Goal: Information Seeking & Learning: Learn about a topic

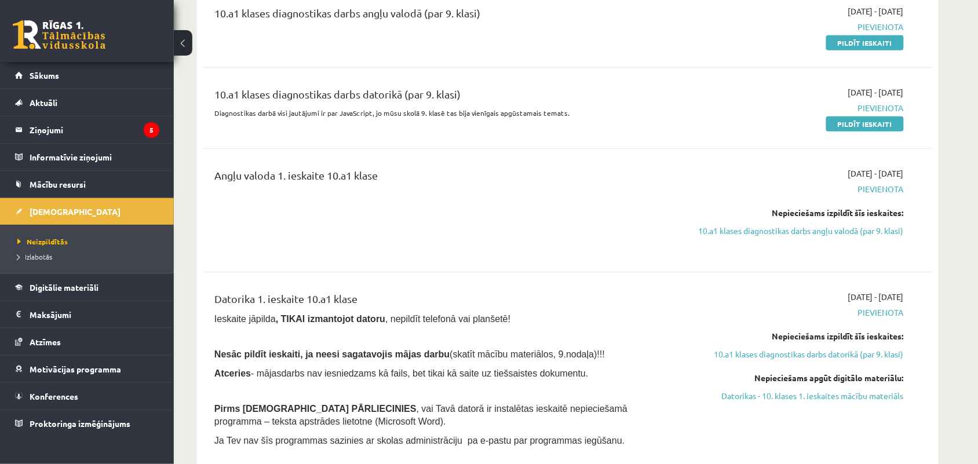
scroll to position [174, 0]
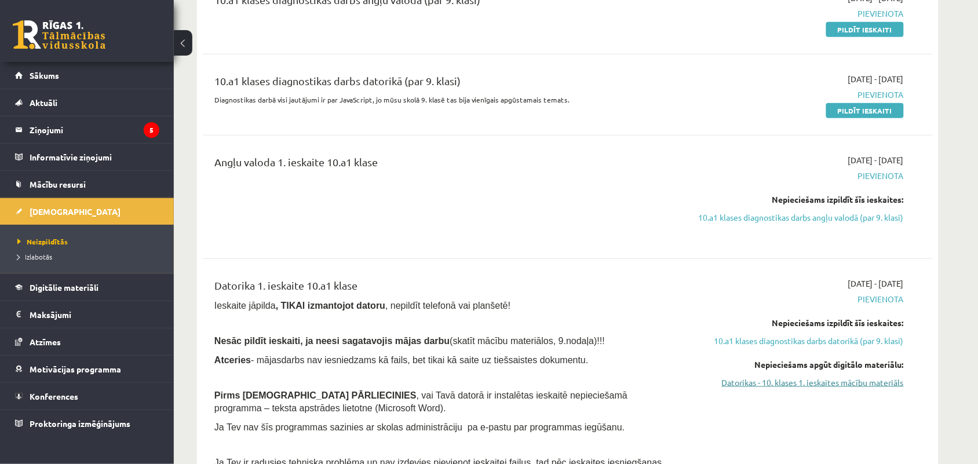
click at [858, 380] on link "Datorikas - 10. klases 1. ieskaites mācību materiāls" at bounding box center [795, 383] width 218 height 12
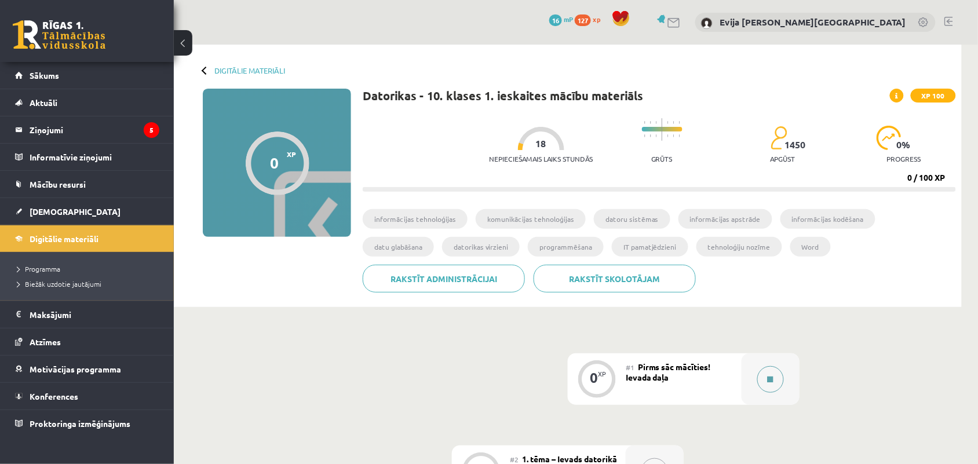
click at [765, 383] on button at bounding box center [770, 379] width 27 height 27
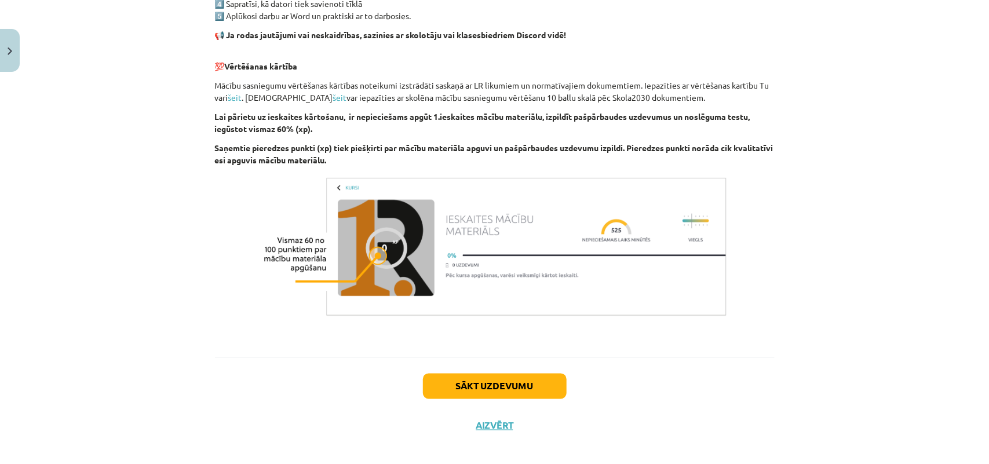
scroll to position [765, 0]
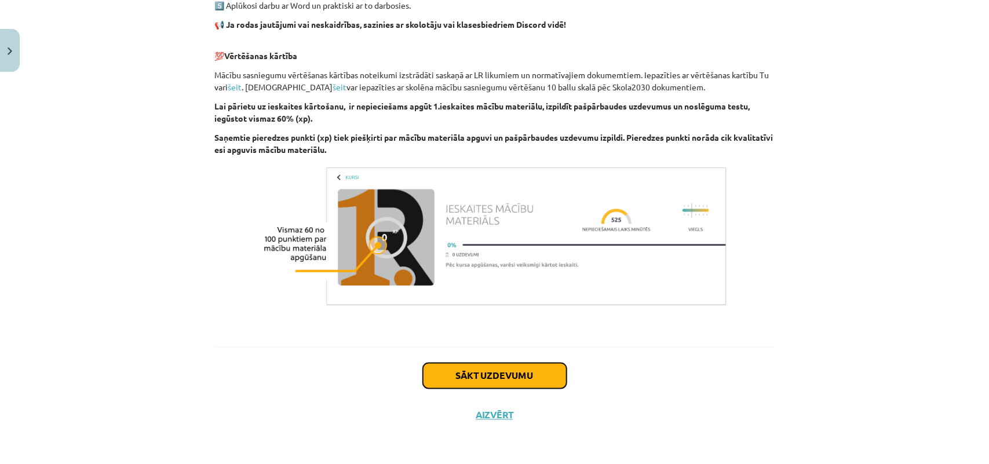
click at [520, 373] on button "Sākt uzdevumu" at bounding box center [495, 375] width 144 height 25
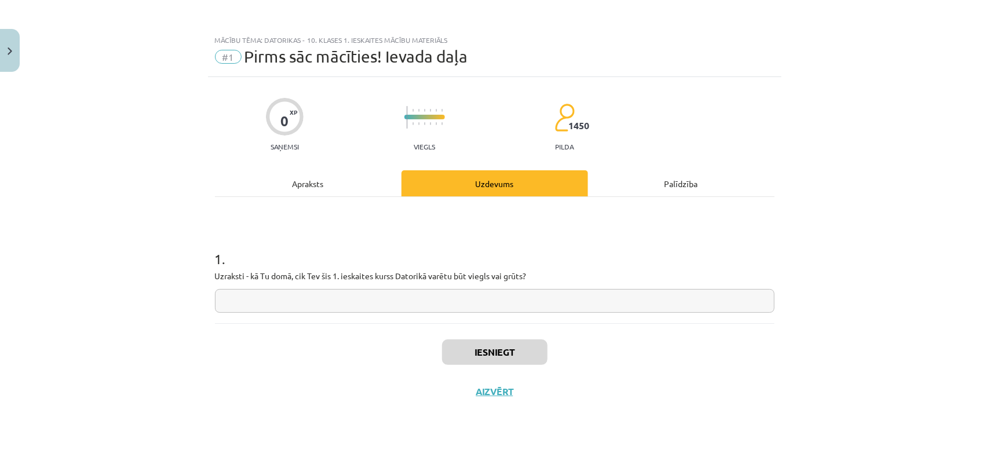
scroll to position [0, 0]
click at [464, 302] on input "text" at bounding box center [495, 301] width 560 height 24
type input "**********"
click at [516, 351] on button "Iesniegt" at bounding box center [494, 352] width 105 height 25
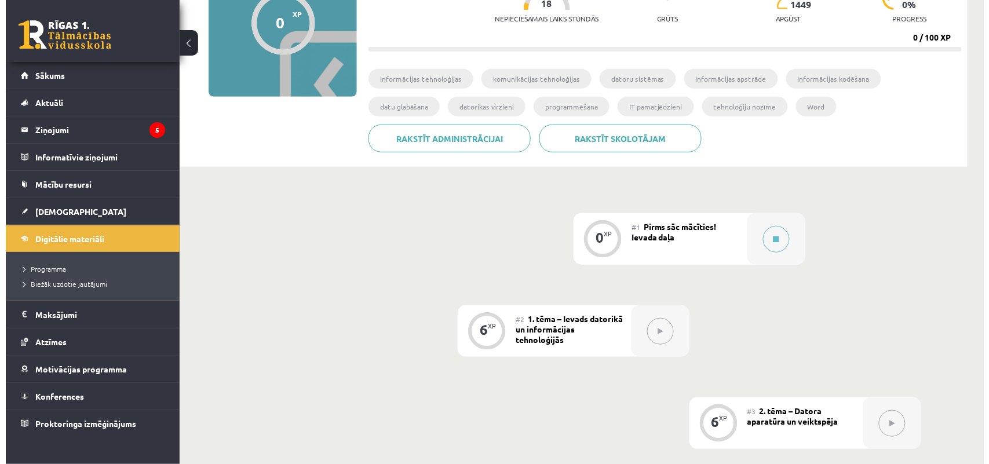
scroll to position [170, 0]
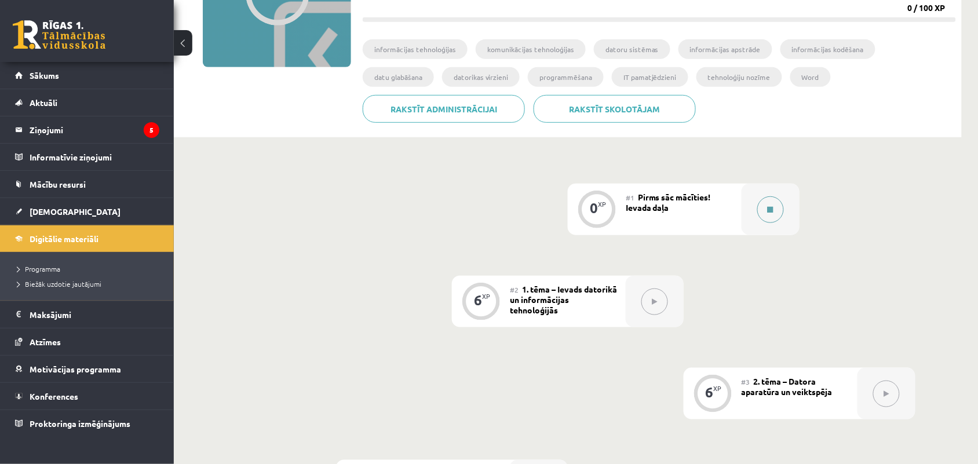
click at [765, 212] on button at bounding box center [770, 209] width 27 height 27
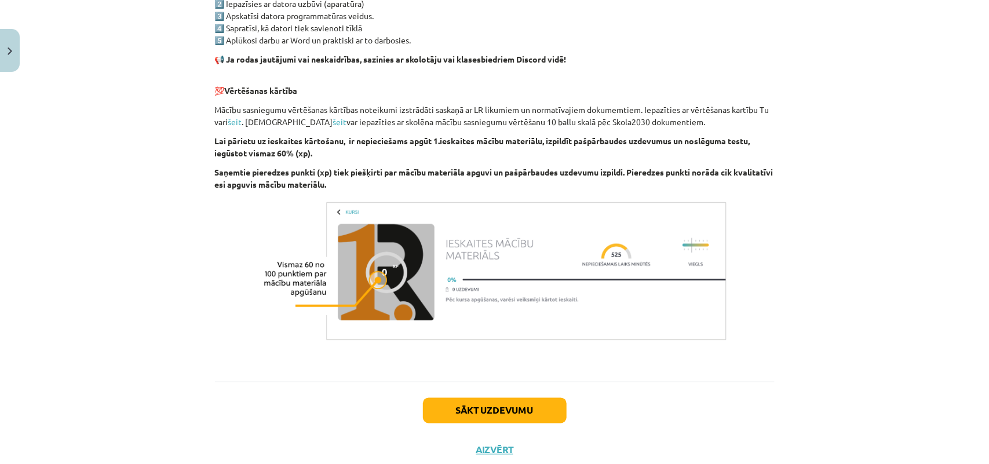
scroll to position [765, 0]
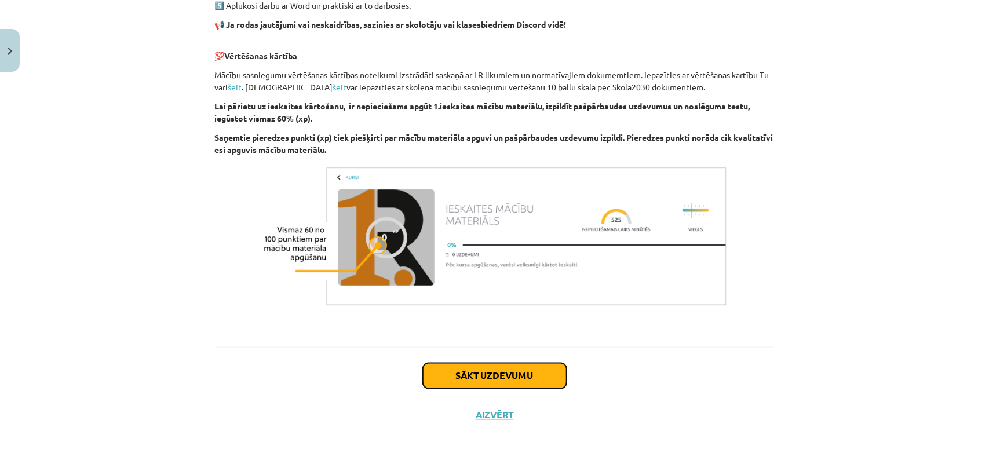
click at [508, 372] on button "Sākt uzdevumu" at bounding box center [495, 375] width 144 height 25
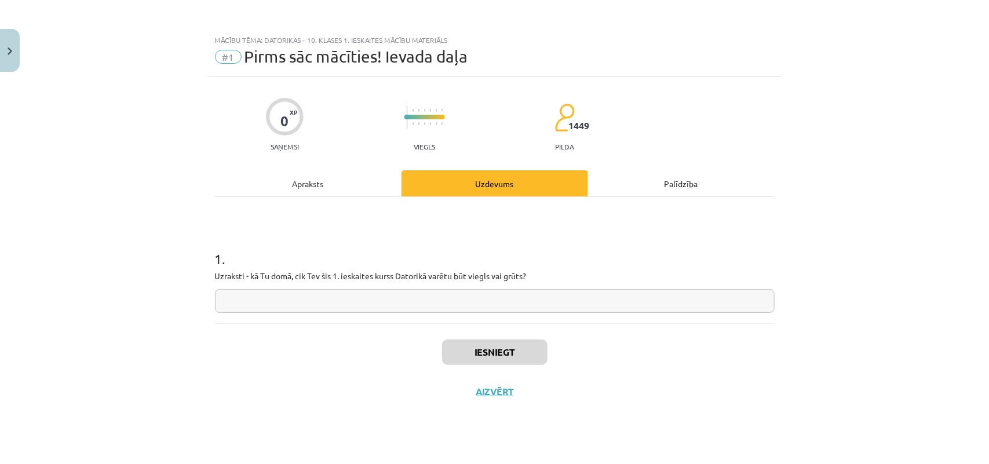
click at [486, 301] on input "text" at bounding box center [495, 301] width 560 height 24
type input "**********"
click at [494, 345] on button "Iesniegt" at bounding box center [494, 352] width 105 height 25
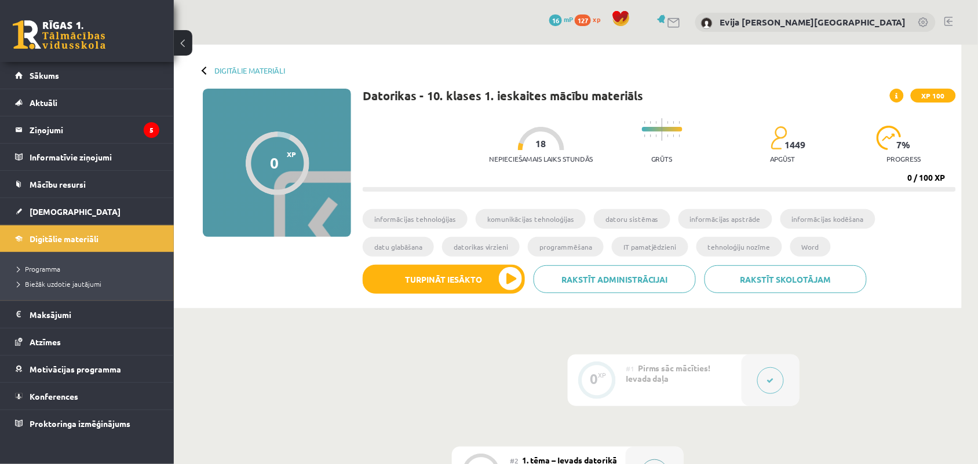
click at [652, 452] on div at bounding box center [655, 473] width 58 height 52
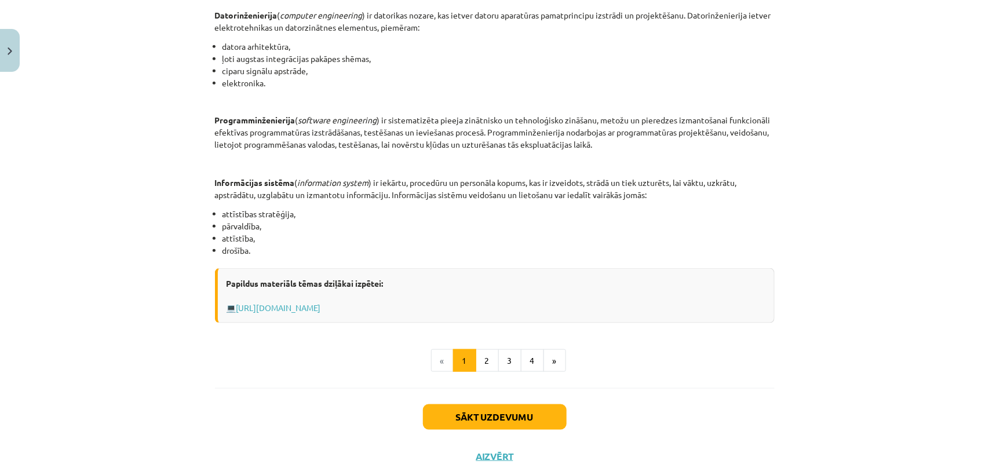
scroll to position [497, 0]
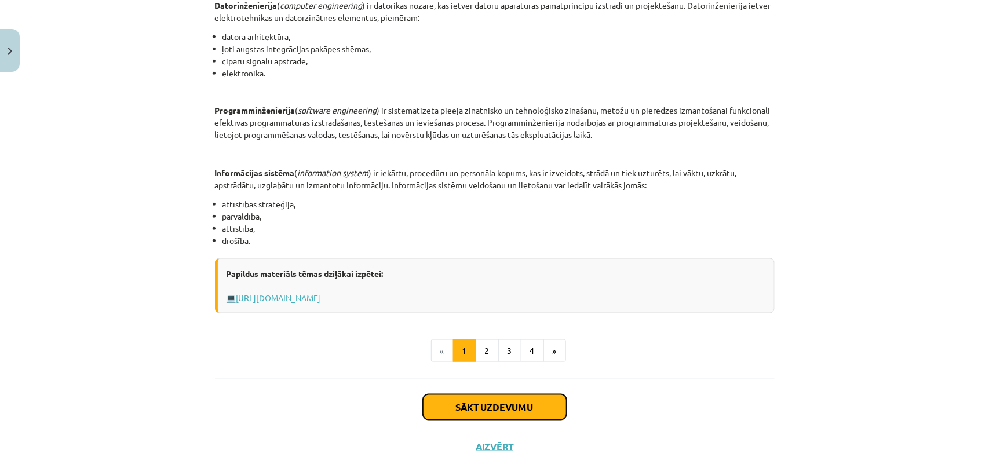
click at [482, 407] on button "Sākt uzdevumu" at bounding box center [495, 407] width 144 height 25
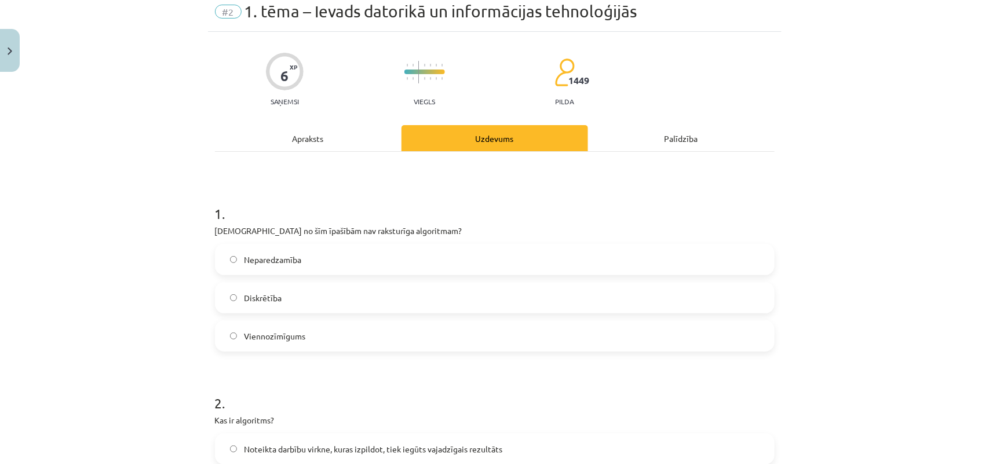
scroll to position [29, 0]
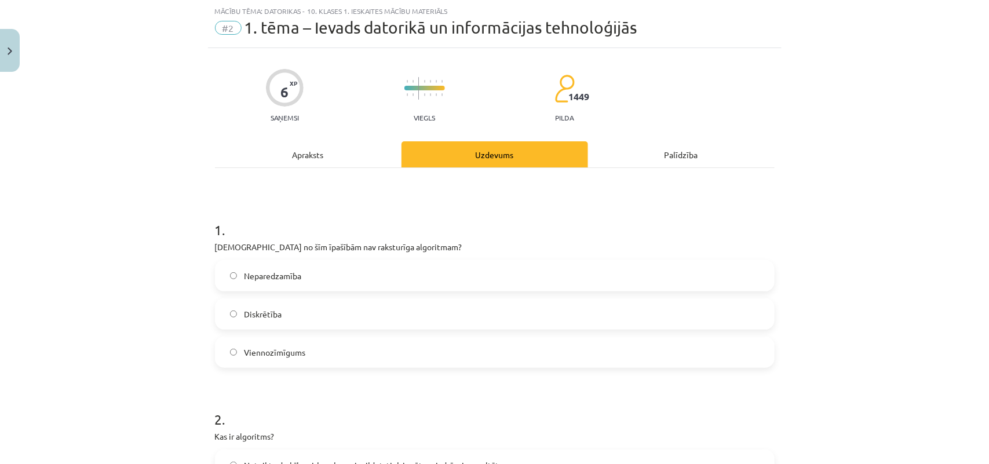
click at [352, 349] on label "Viennozīmīgums" at bounding box center [494, 352] width 557 height 29
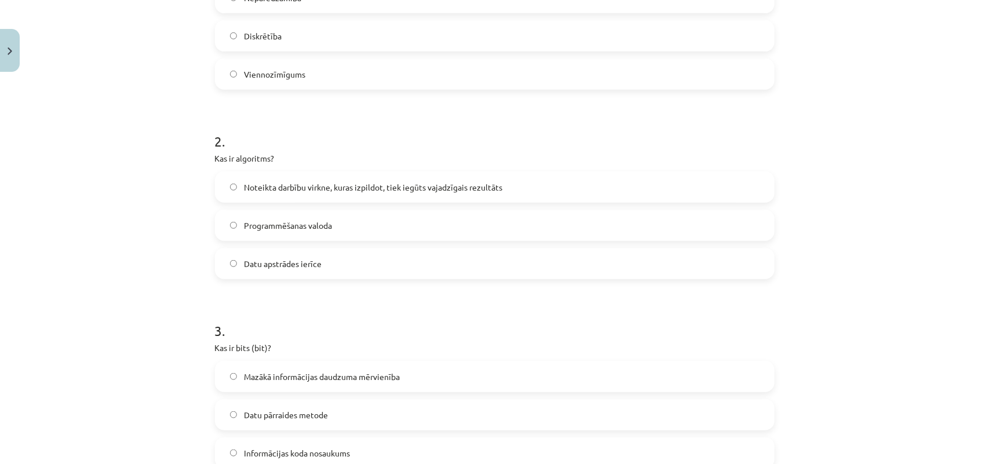
scroll to position [371, 0]
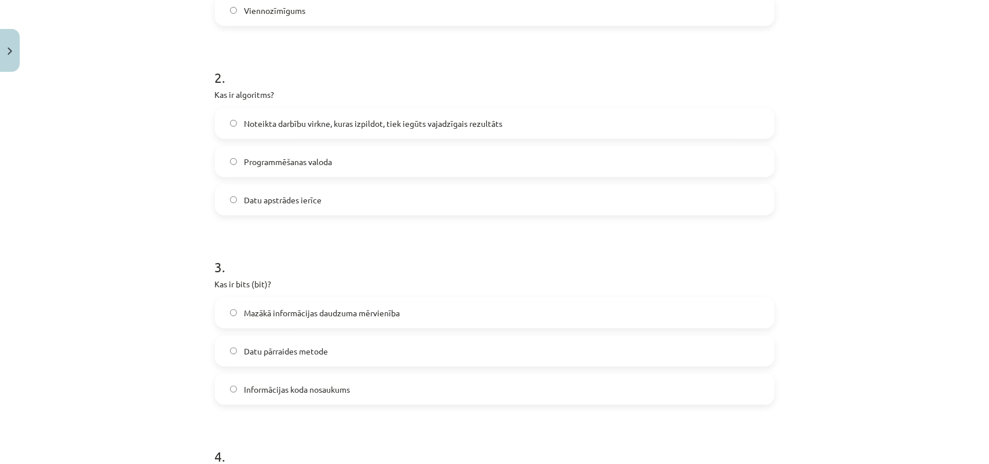
click at [668, 123] on label "Noteikta darbību virkne, kuras izpildot, tiek iegūts vajadzīgais rezultāts" at bounding box center [494, 123] width 557 height 29
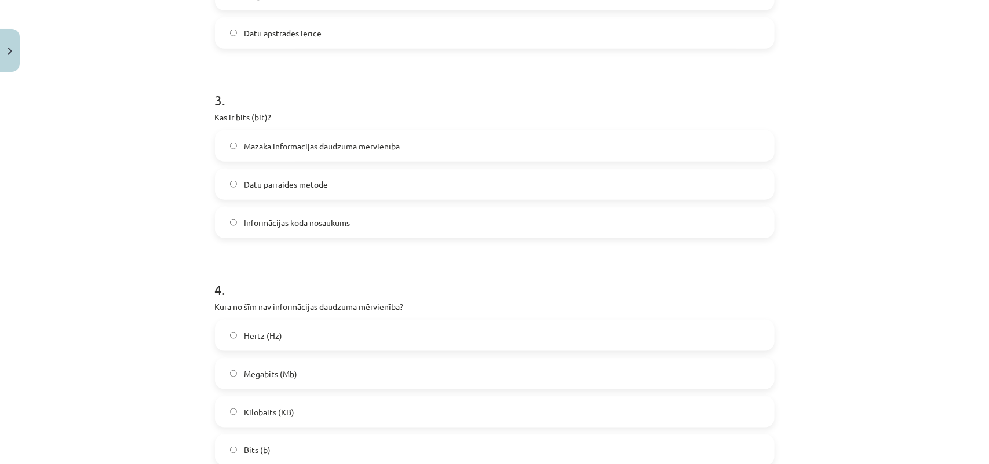
scroll to position [543, 0]
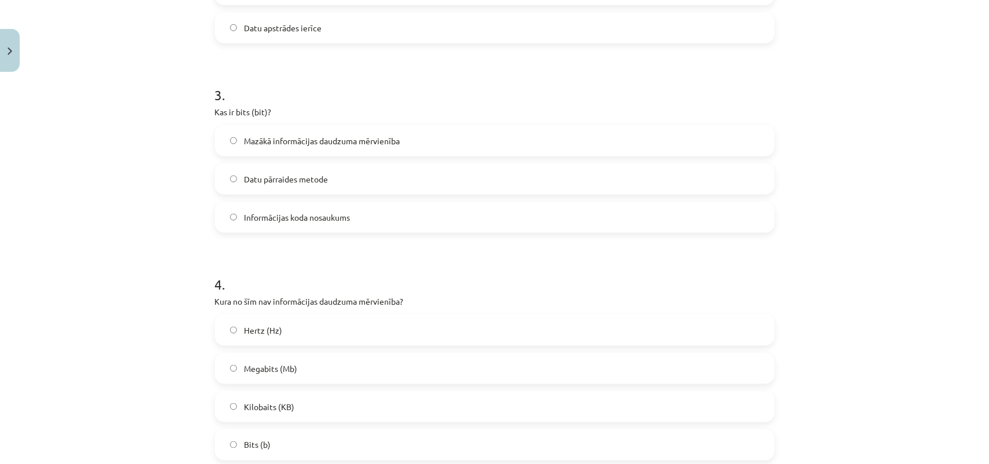
click at [429, 127] on label "Mazākā informācijas daudzuma mērvienība" at bounding box center [494, 140] width 557 height 29
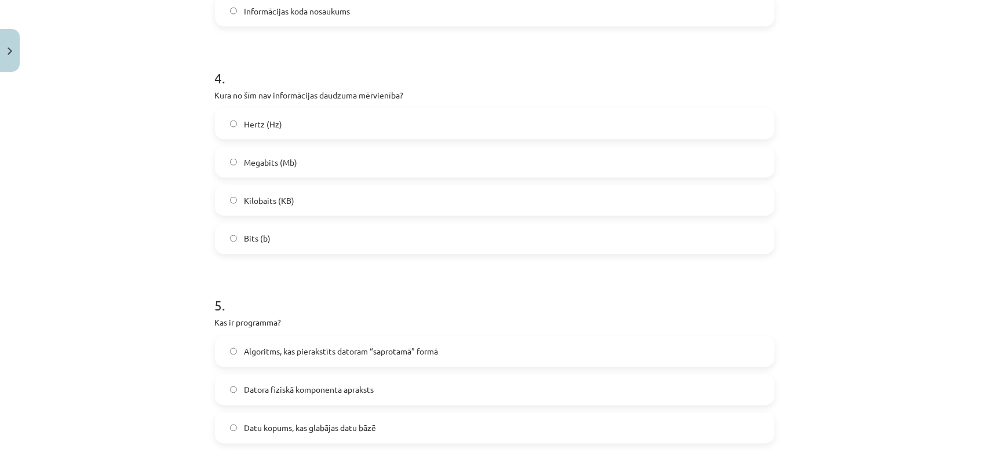
scroll to position [775, 0]
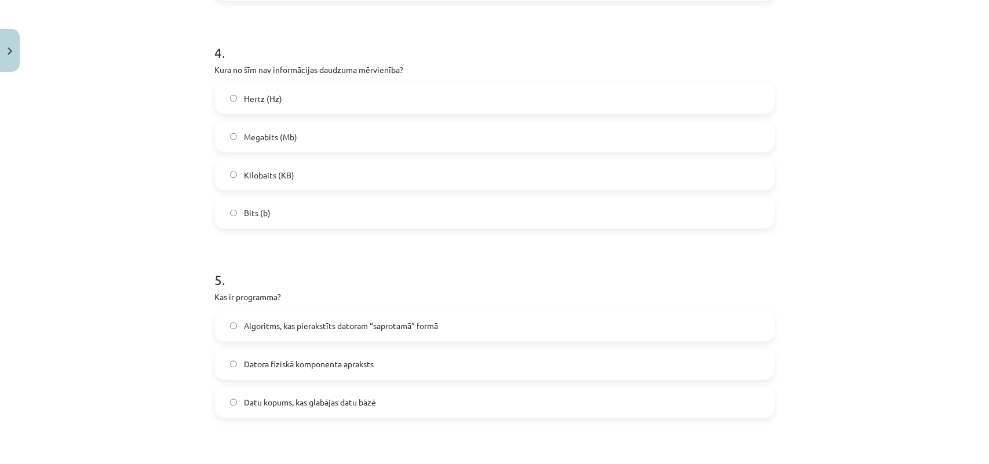
click at [362, 102] on label "Hertz (Hz)" at bounding box center [494, 98] width 557 height 29
click at [393, 364] on label "Datora fiziskā komponenta apraksts" at bounding box center [494, 364] width 557 height 29
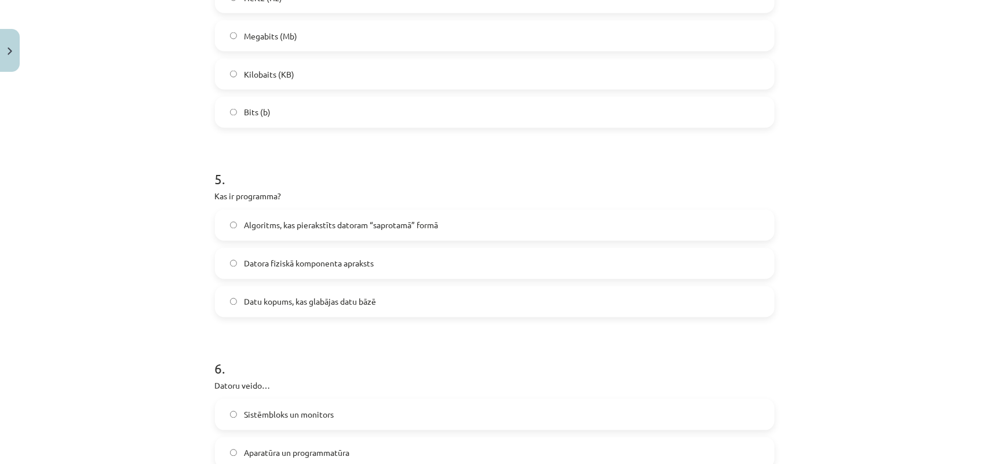
scroll to position [1091, 0]
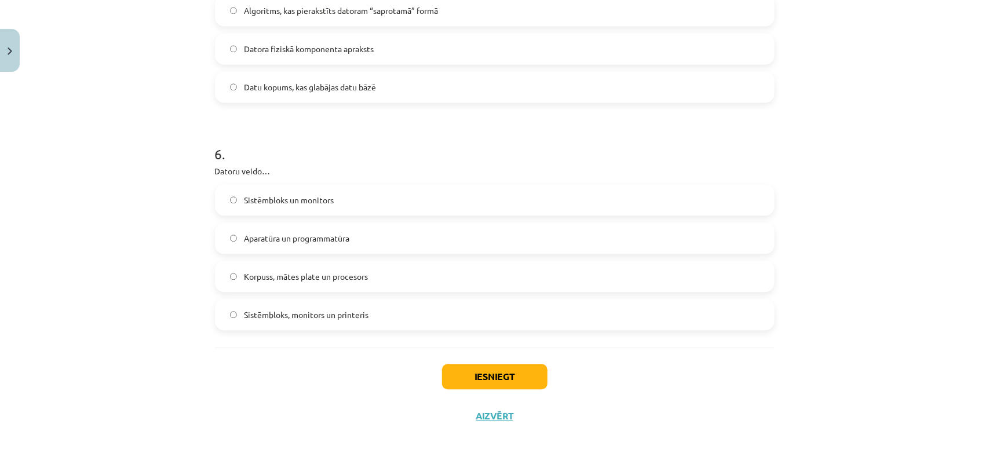
click at [429, 221] on div "Sistēmbloks un monitors Aparatūra un programmatūra Korpuss, mātes plate un proc…" at bounding box center [495, 257] width 560 height 146
click at [429, 234] on label "Aparatūra un programmatūra" at bounding box center [494, 238] width 557 height 29
click at [506, 380] on button "Iesniegt" at bounding box center [494, 376] width 105 height 25
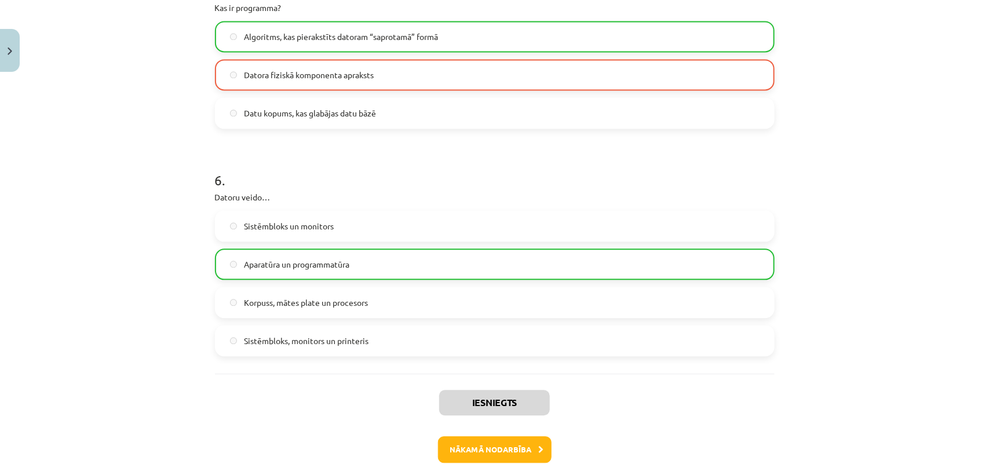
scroll to position [1128, 0]
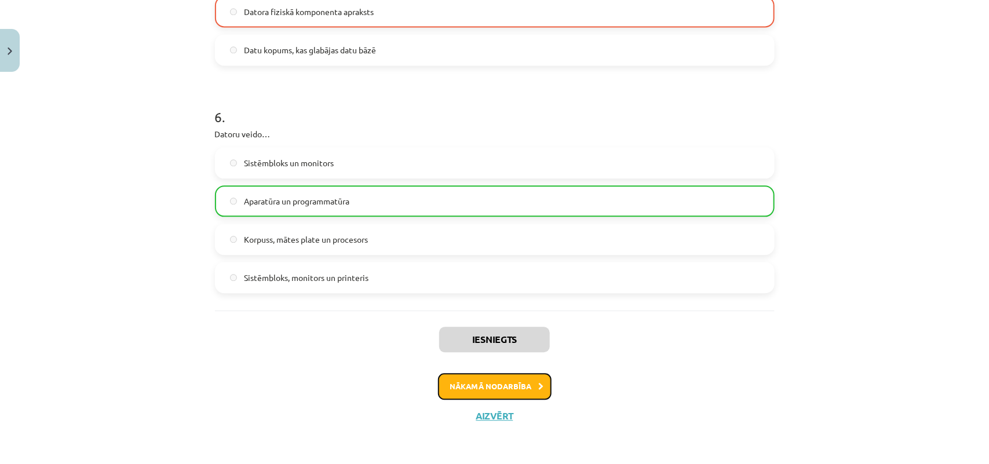
click at [482, 386] on button "Nākamā nodarbība" at bounding box center [495, 386] width 114 height 27
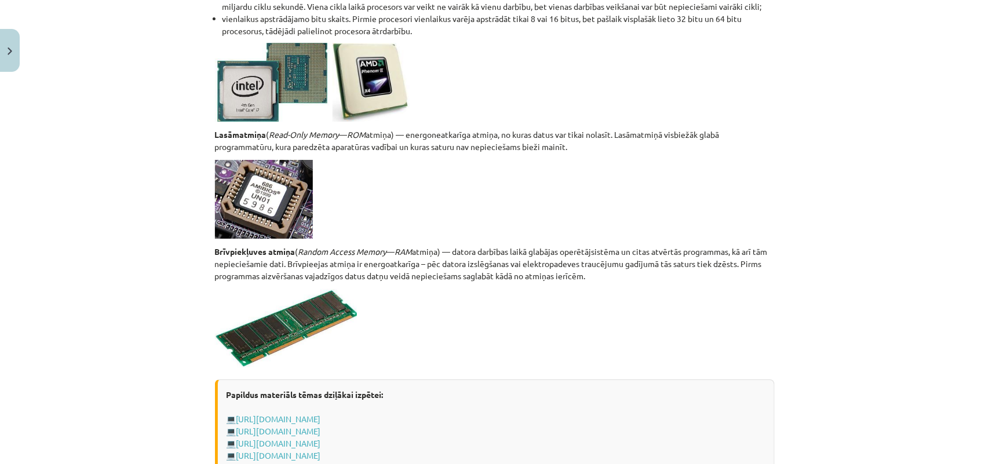
scroll to position [2018, 0]
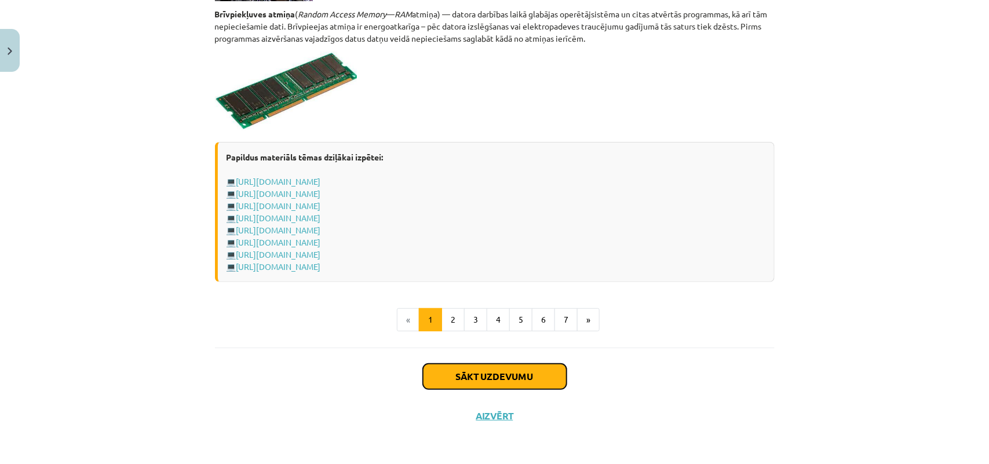
click at [478, 378] on button "Sākt uzdevumu" at bounding box center [495, 376] width 144 height 25
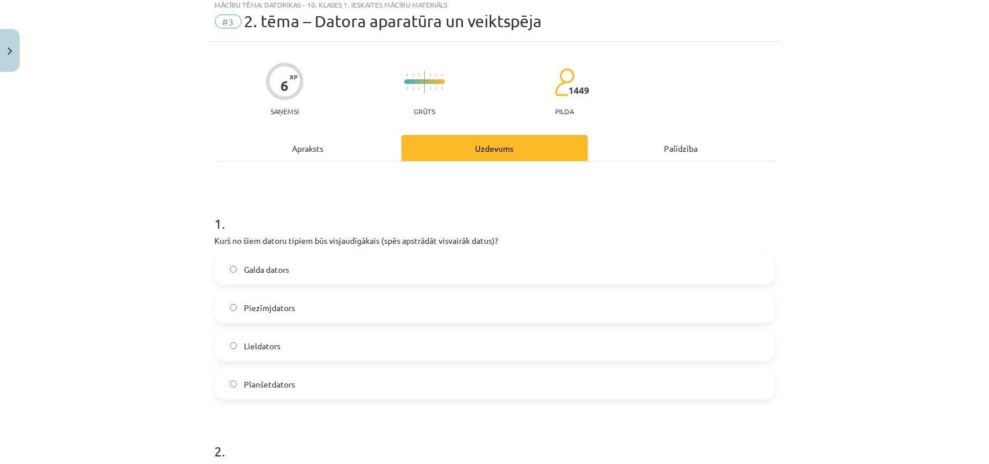
scroll to position [29, 0]
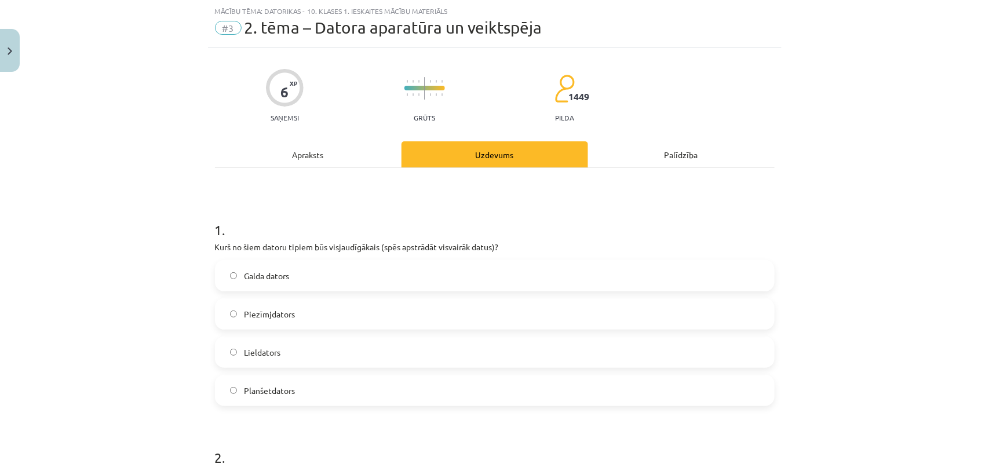
drag, startPoint x: 413, startPoint y: 352, endPoint x: 423, endPoint y: 348, distance: 10.7
click at [423, 348] on label "Lieldators" at bounding box center [494, 352] width 557 height 29
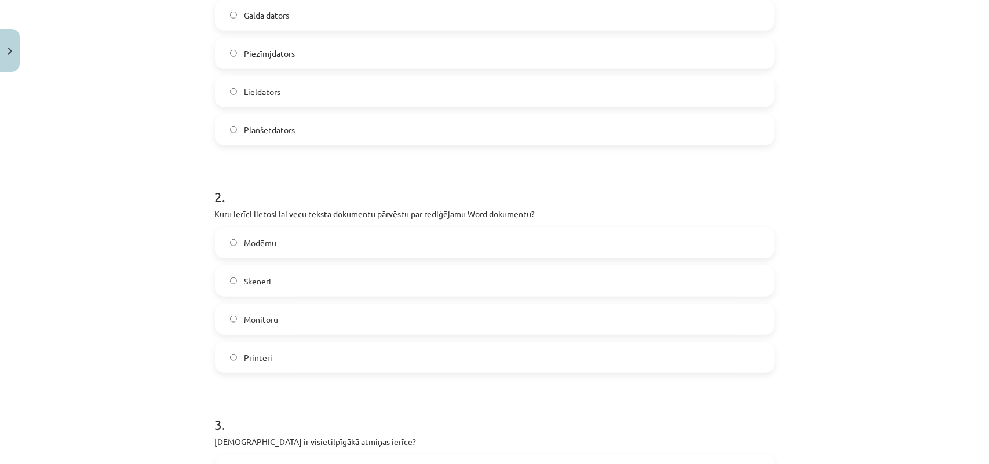
scroll to position [319, 0]
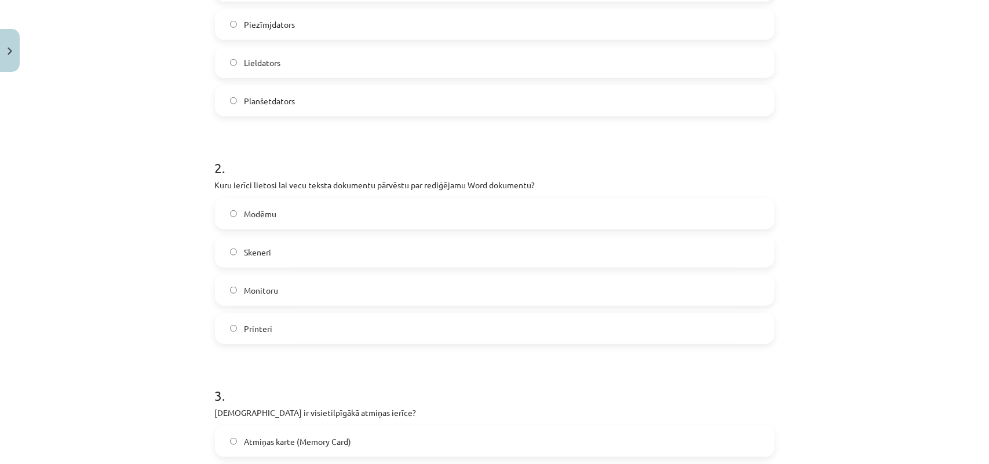
click at [308, 250] on label "Skeneri" at bounding box center [494, 252] width 557 height 29
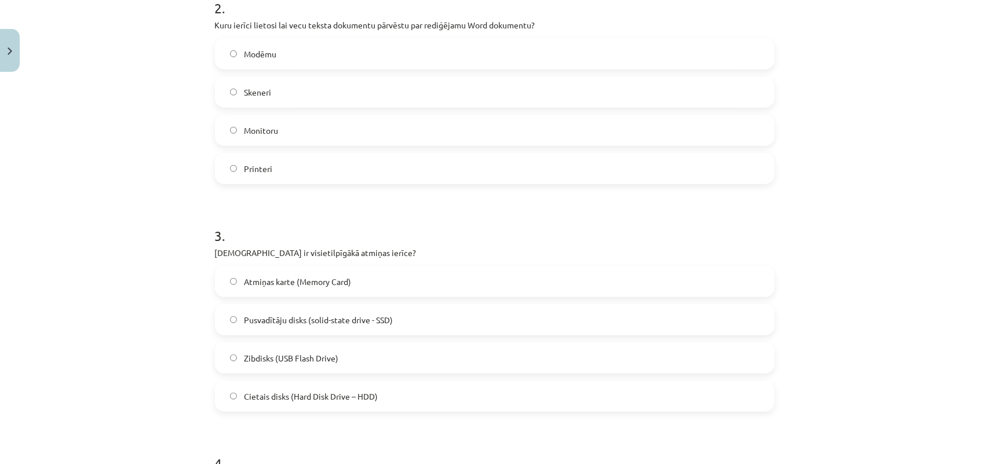
scroll to position [595, 0]
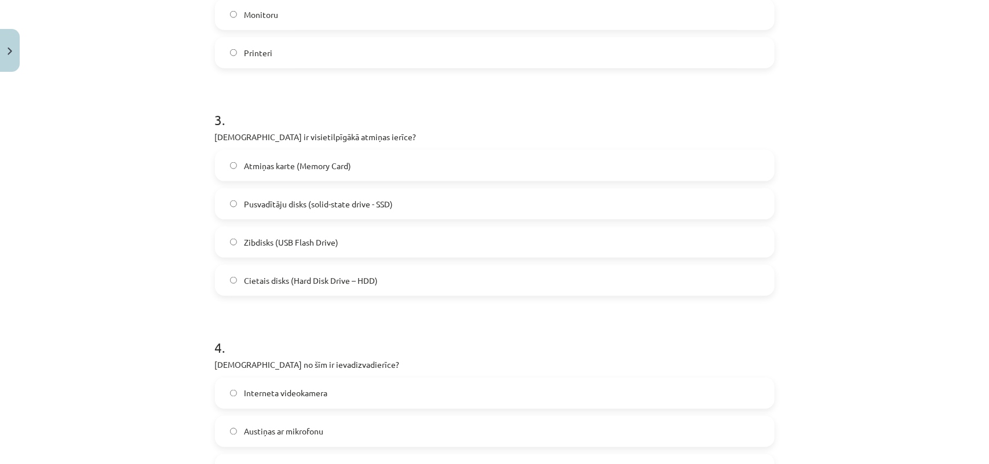
click at [407, 279] on label "Cietais disks (Hard Disk Drive – HDD)" at bounding box center [494, 280] width 557 height 29
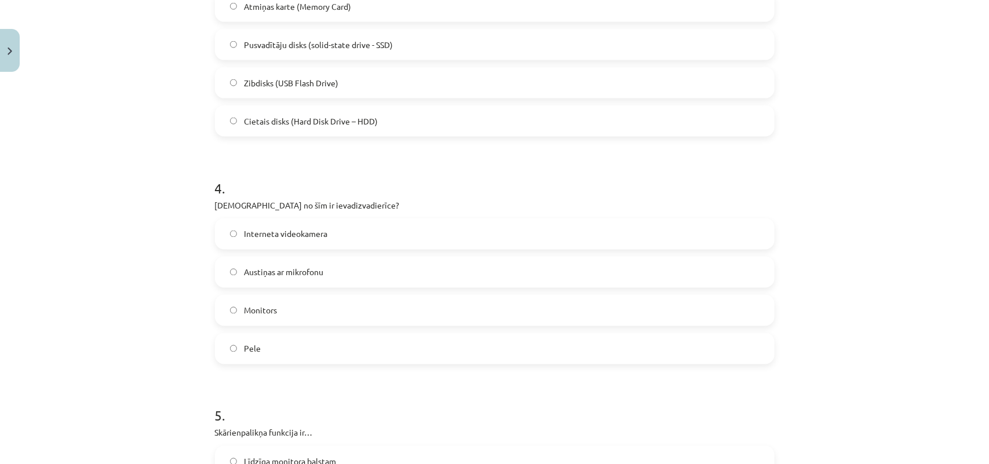
scroll to position [768, 0]
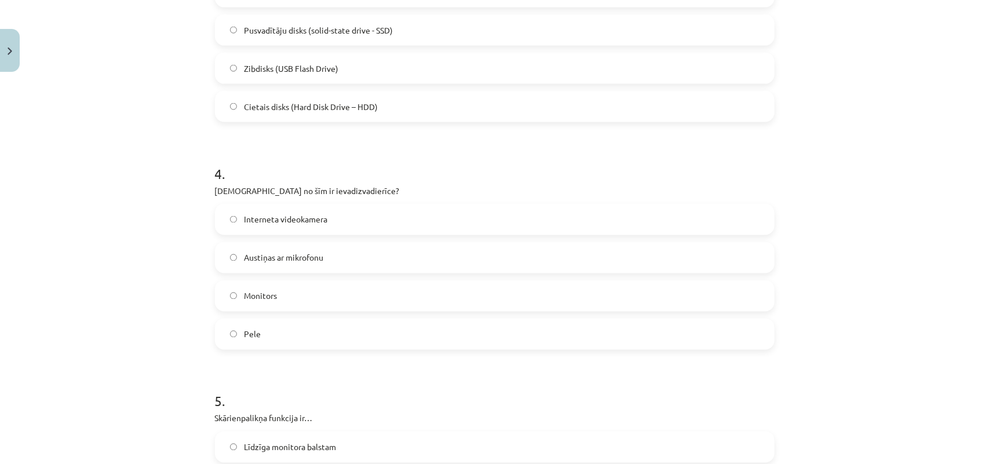
click at [403, 257] on label "Austiņas ar mikrofonu" at bounding box center [494, 257] width 557 height 29
click at [340, 218] on label "Interneta videokamera" at bounding box center [494, 219] width 557 height 29
click at [334, 257] on label "Austiņas ar mikrofonu" at bounding box center [494, 257] width 557 height 29
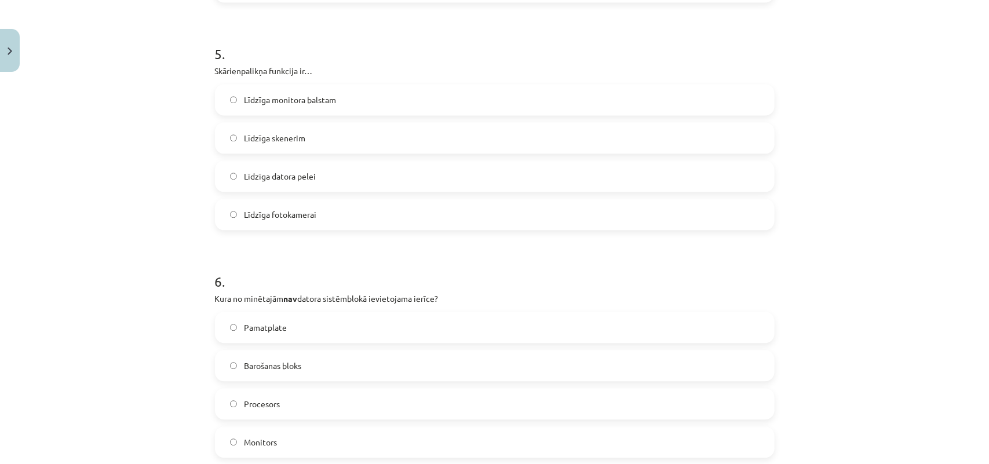
scroll to position [1147, 0]
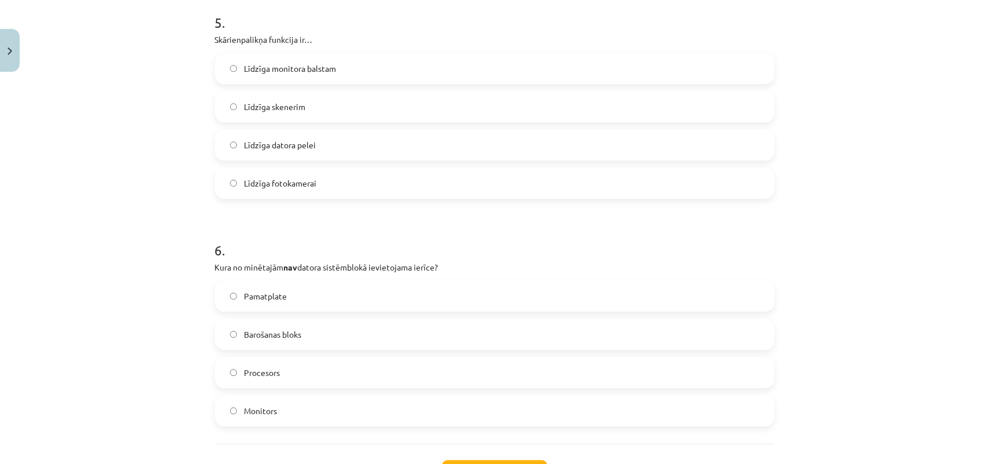
click at [343, 138] on label "Līdzīga datora pelei" at bounding box center [494, 144] width 557 height 29
click at [320, 402] on label "Monitors" at bounding box center [494, 410] width 557 height 29
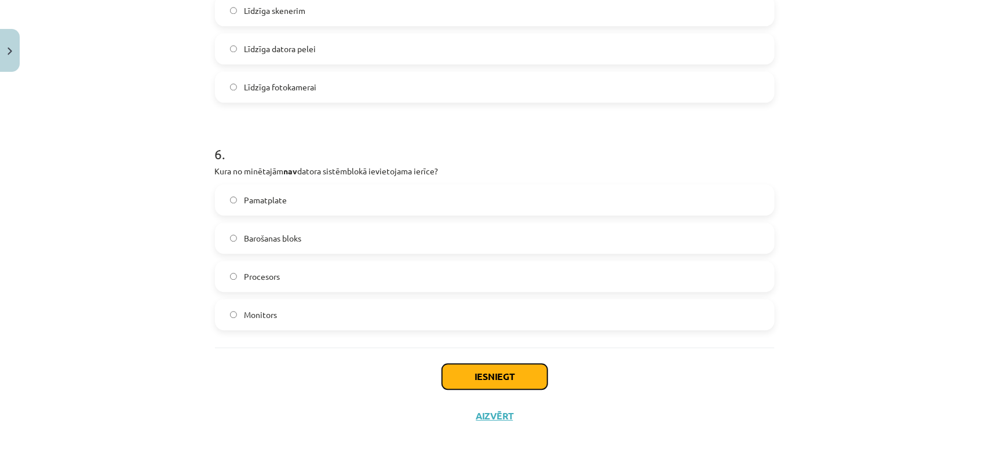
click at [476, 370] on button "Iesniegt" at bounding box center [494, 376] width 105 height 25
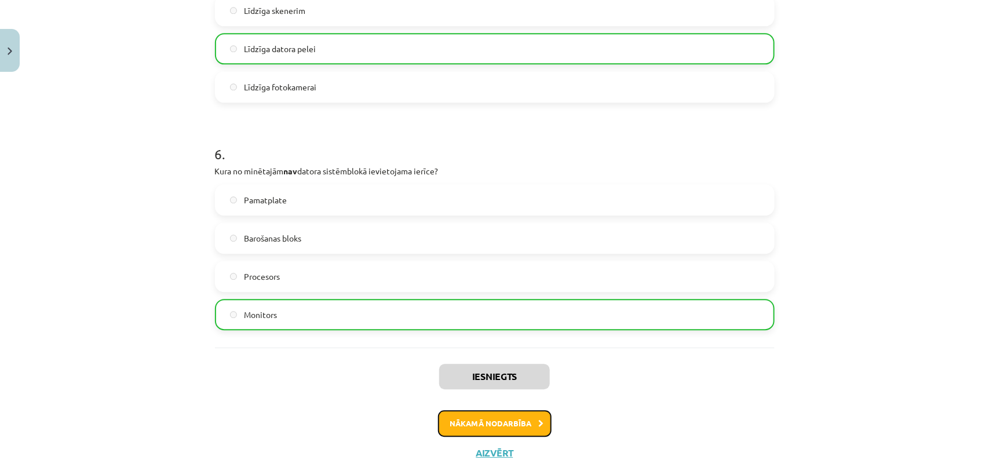
click at [482, 430] on button "Nākamā nodarbība" at bounding box center [495, 423] width 114 height 27
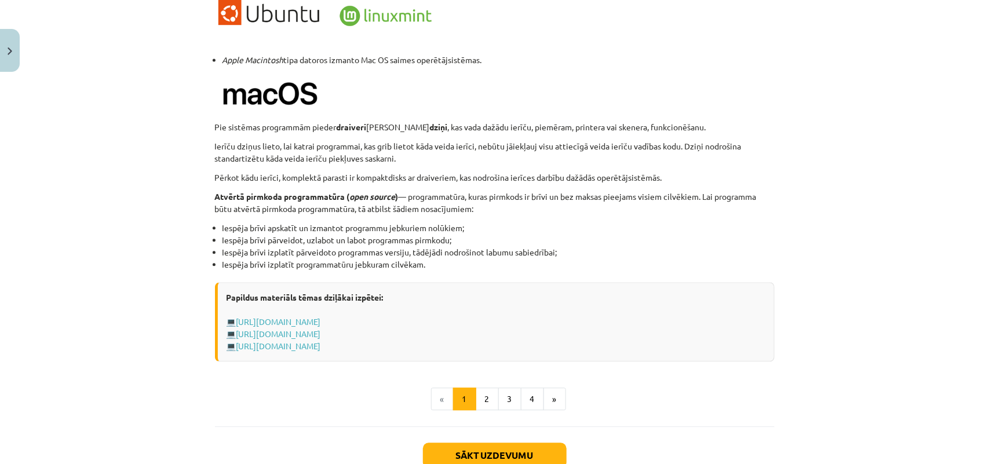
scroll to position [1177, 0]
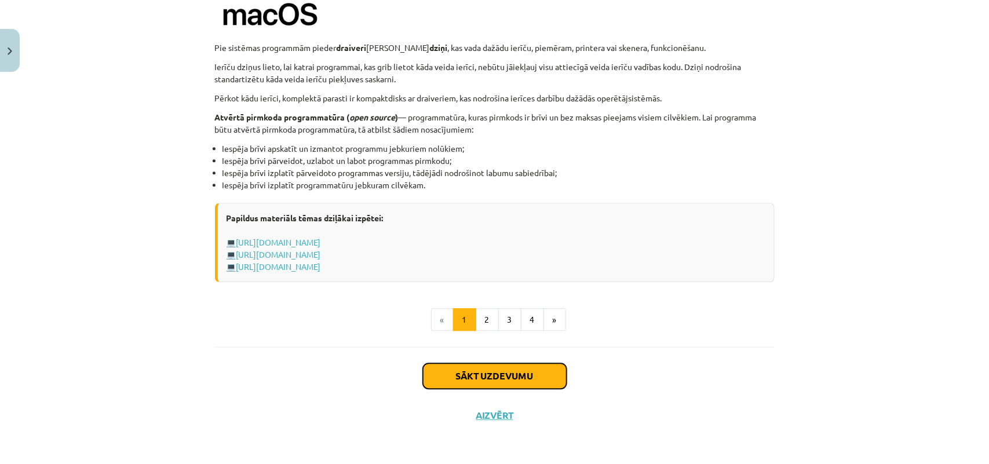
click at [513, 377] on button "Sākt uzdevumu" at bounding box center [495, 375] width 144 height 25
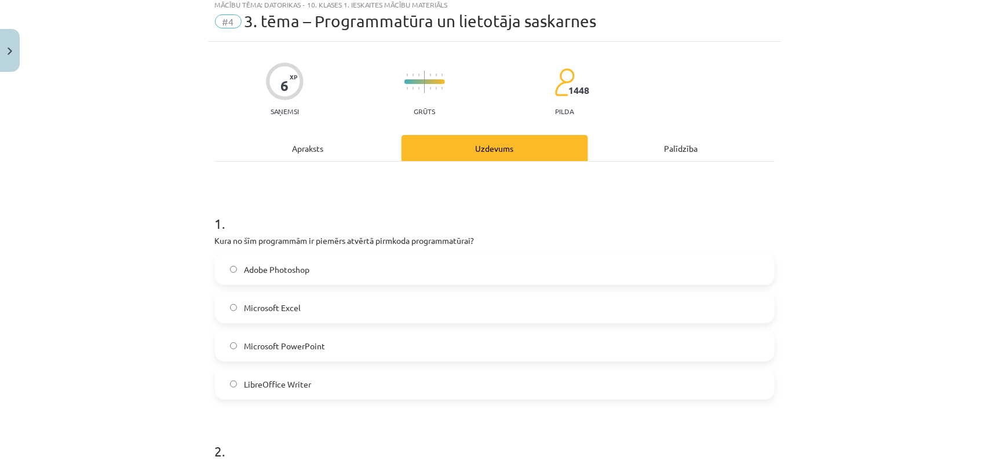
scroll to position [29, 0]
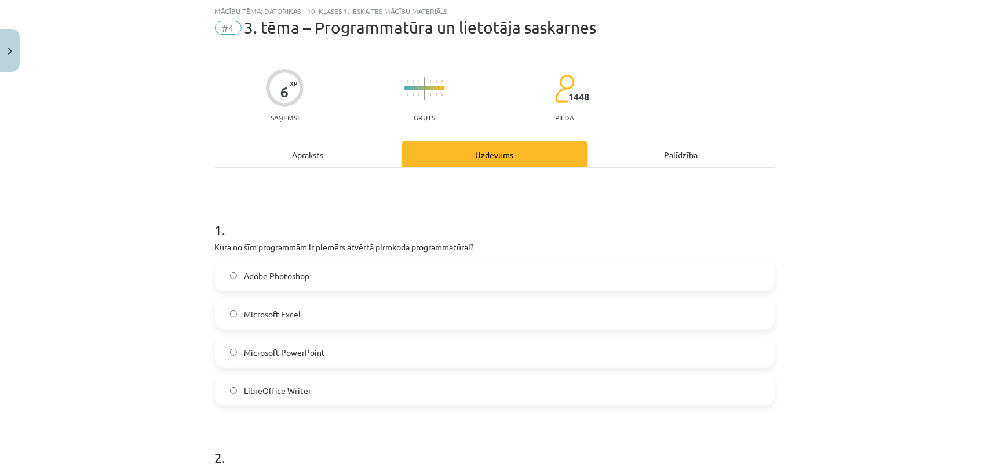
click at [366, 349] on label "Microsoft PowerPoint" at bounding box center [494, 352] width 557 height 29
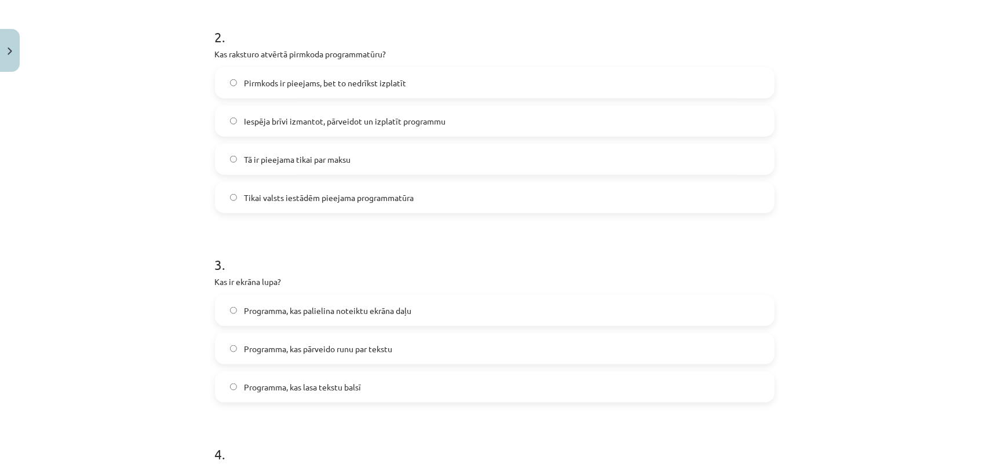
scroll to position [458, 0]
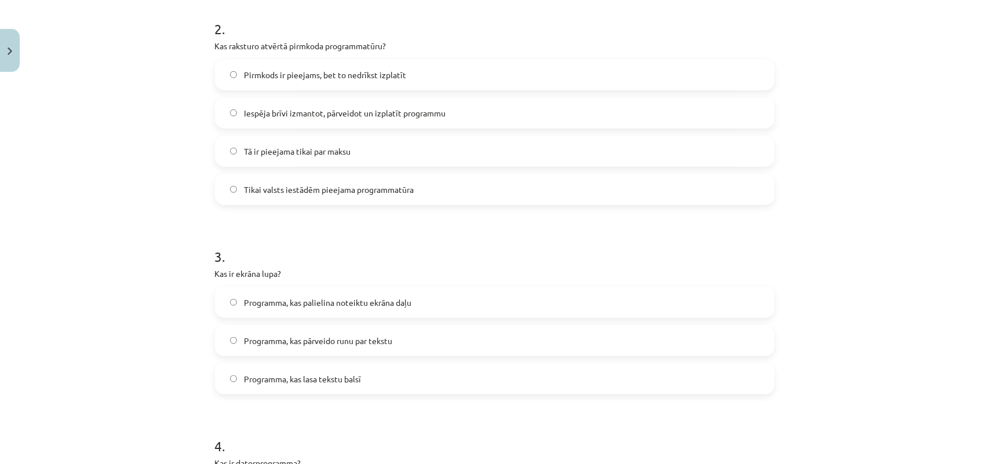
click at [384, 118] on span "Iespēja brīvi izmantot, pārveidot un izplatīt programmu" at bounding box center [345, 113] width 202 height 12
click at [340, 296] on label "Programma, kas palielina noteiktu ekrāna daļu" at bounding box center [494, 302] width 557 height 29
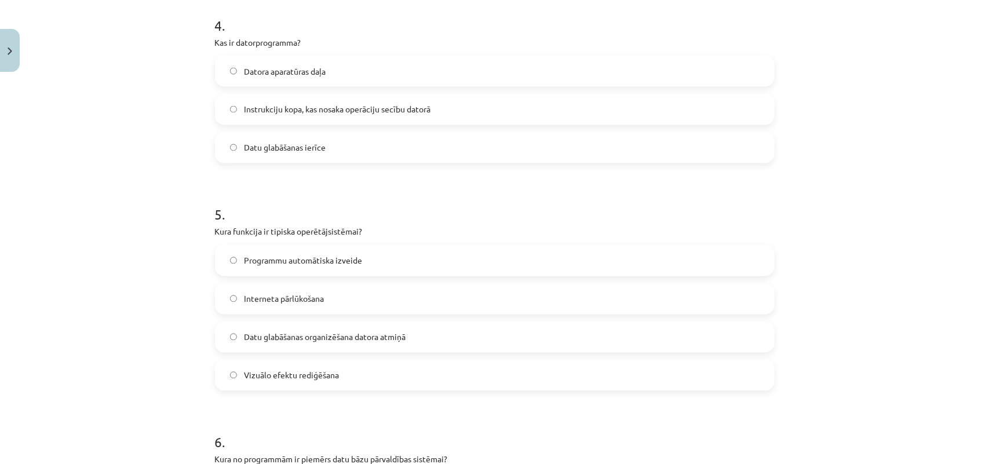
scroll to position [881, 0]
click at [305, 111] on span "Instrukciju kopa, kas nosaka operāciju secību datorā" at bounding box center [337, 107] width 187 height 12
click at [320, 337] on span "Datu glabāšanas organizēšana datora atmiņā" at bounding box center [325, 335] width 162 height 12
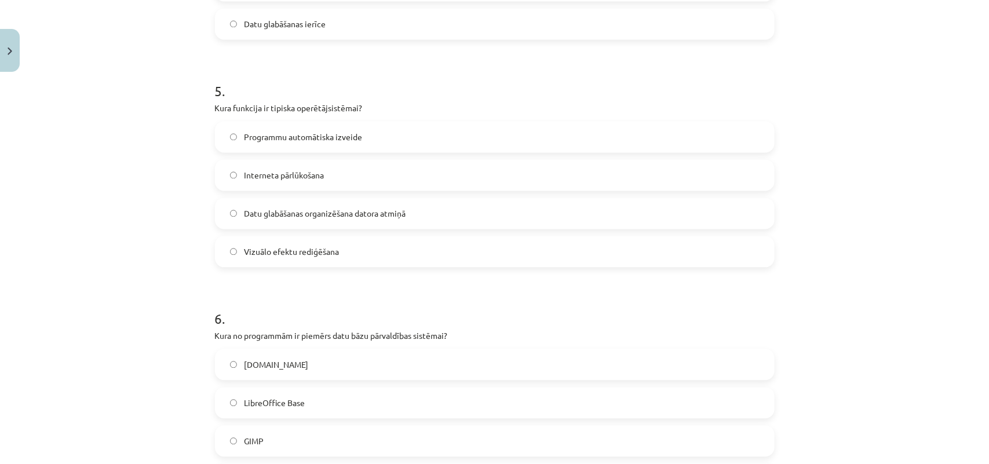
scroll to position [1168, 0]
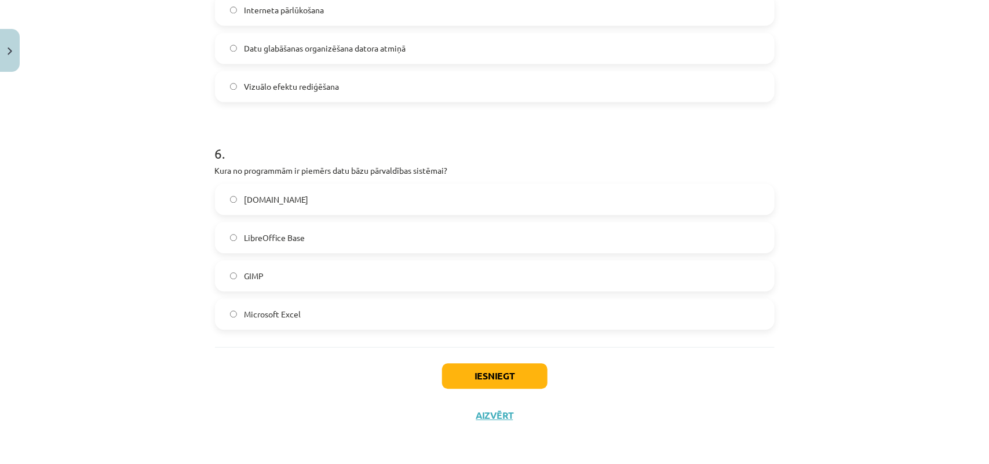
click at [375, 275] on label "GIMP" at bounding box center [494, 275] width 557 height 29
click at [331, 323] on label "Microsoft Excel" at bounding box center [494, 314] width 557 height 29
click at [482, 373] on button "Iesniegt" at bounding box center [494, 375] width 105 height 25
click at [483, 373] on button "Iesniegt" at bounding box center [494, 375] width 105 height 25
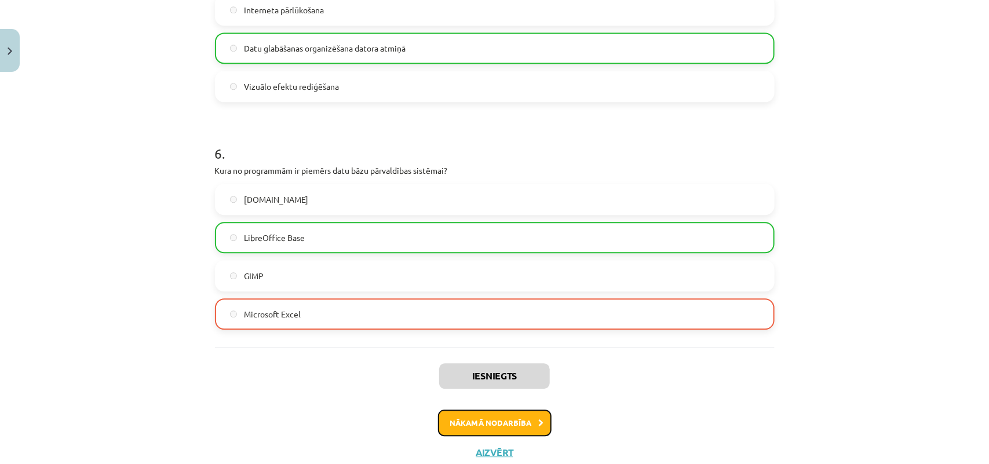
click at [505, 420] on button "Nākamā nodarbība" at bounding box center [495, 423] width 114 height 27
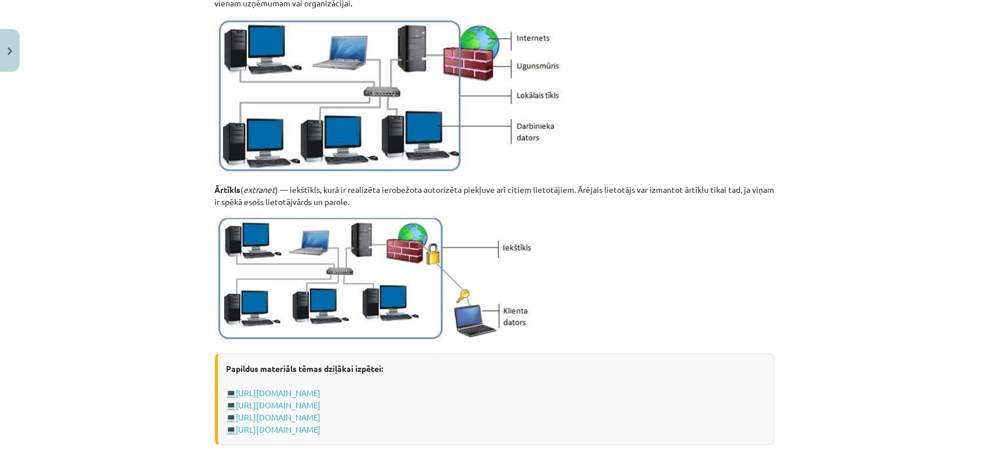
scroll to position [1377, 0]
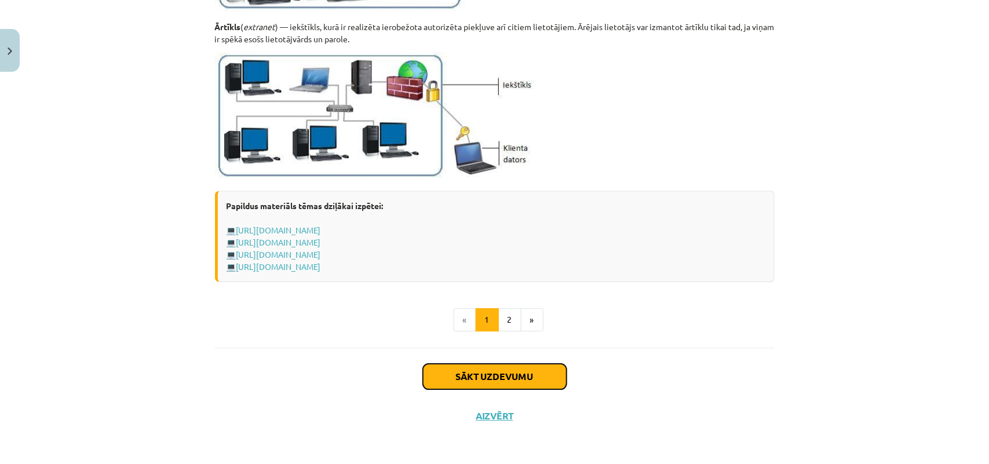
click at [510, 367] on button "Sākt uzdevumu" at bounding box center [495, 376] width 144 height 25
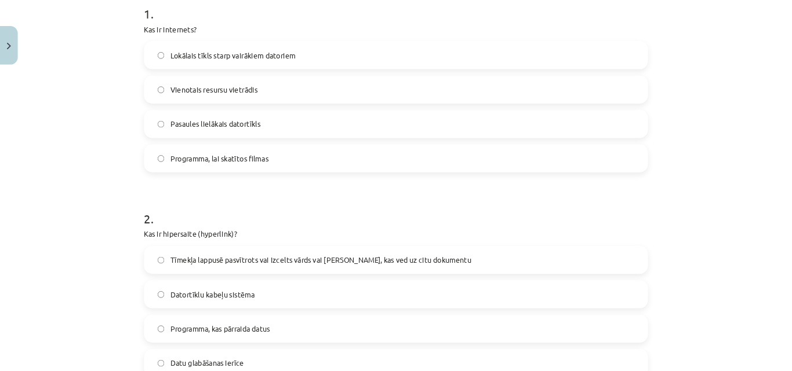
scroll to position [243, 0]
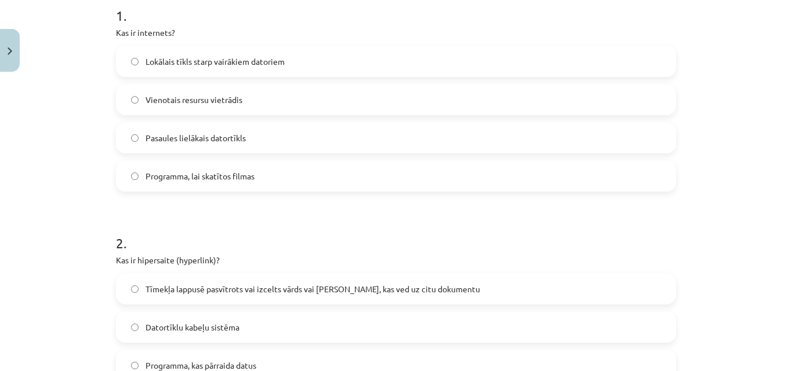
click at [721, 101] on div "Mācību tēma: Datorikas - 10. klases 1. ieskaites mācību materiāls #5 4. tēma – …" at bounding box center [396, 185] width 792 height 371
click at [258, 101] on label "Vienotais resursu vietrādis" at bounding box center [395, 99] width 557 height 29
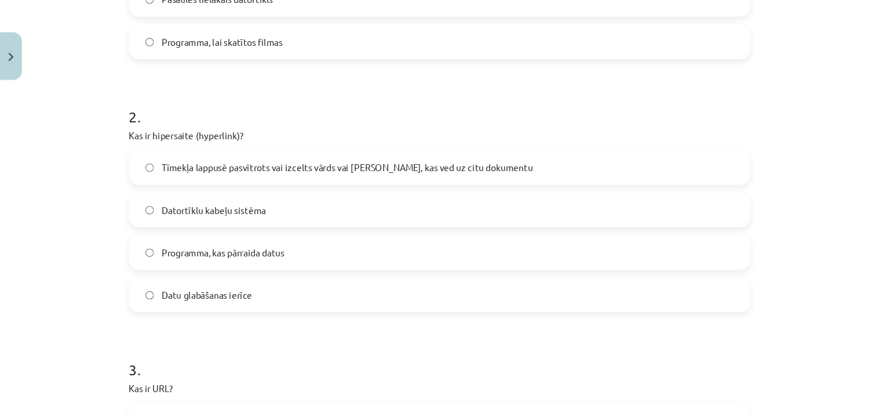
scroll to position [385, 0]
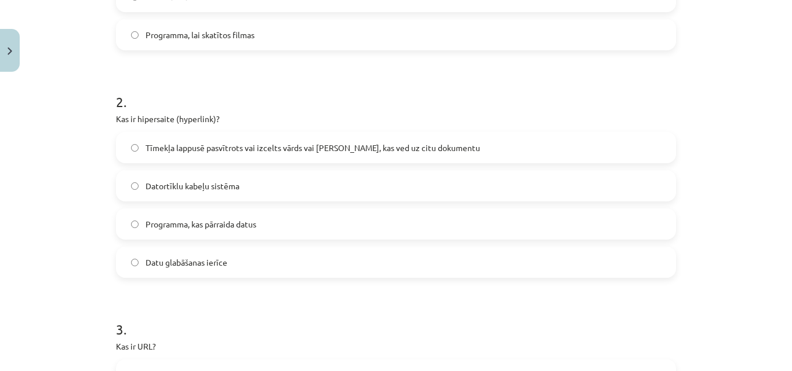
click at [167, 180] on span "Datortīklu kabeļu sistēma" at bounding box center [192, 186] width 94 height 12
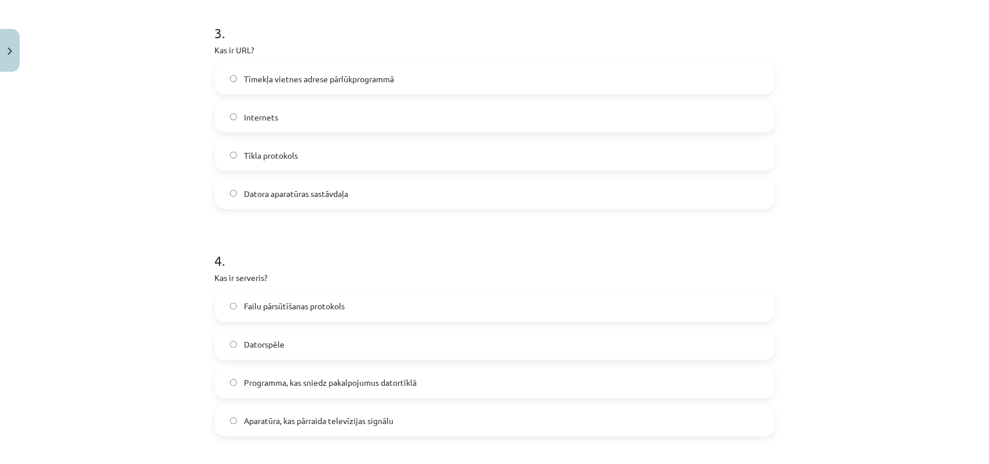
scroll to position [698, 0]
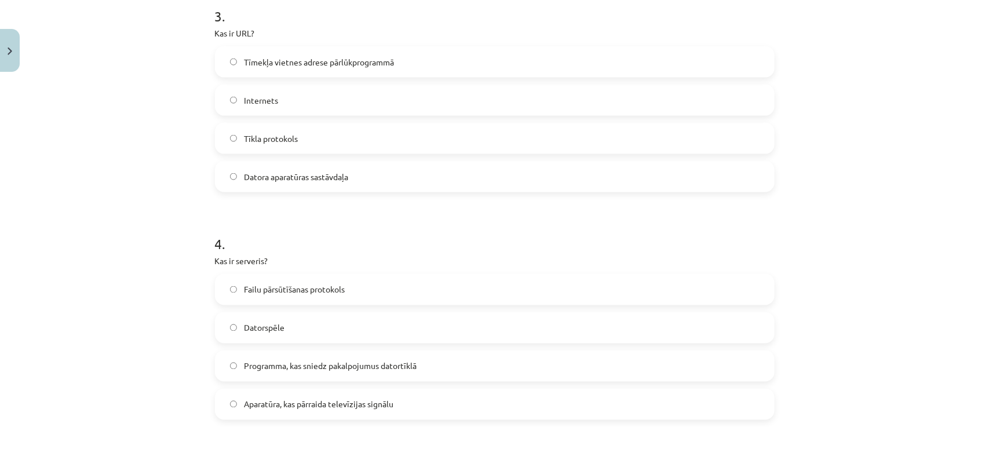
click at [402, 68] on label "Tīmekļa vietnes adrese pārlūkprogrammā" at bounding box center [494, 62] width 557 height 29
click at [395, 369] on span "Programma, kas sniedz pakalpojumus datortīklā" at bounding box center [330, 366] width 173 height 12
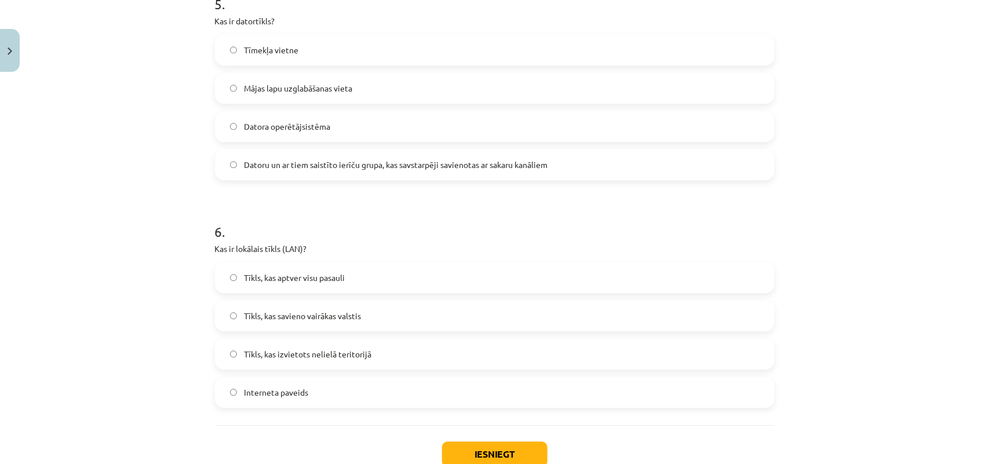
scroll to position [1149, 0]
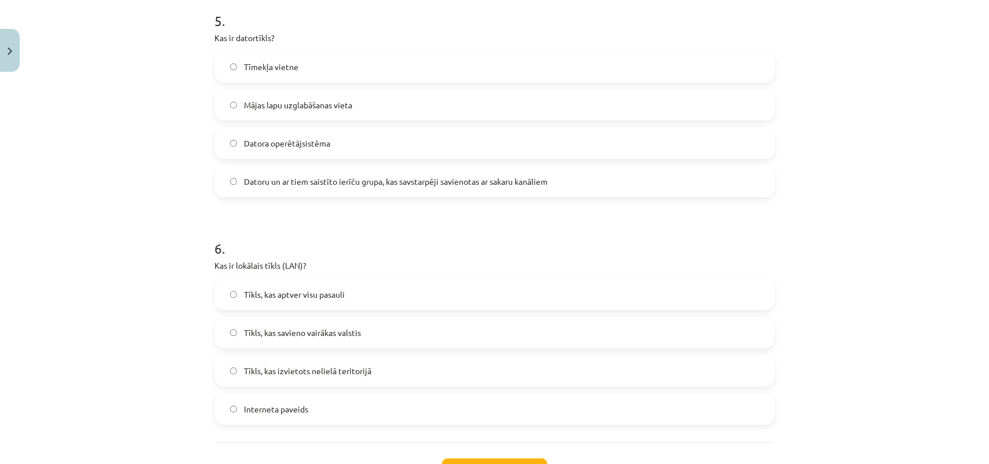
click at [369, 291] on label "Tīkls, kas aptver visu pasauli" at bounding box center [494, 294] width 557 height 29
click at [361, 177] on span "Datoru un ar tiem saistīto ierīču grupa, kas savstarpēji savienotas ar sakaru k…" at bounding box center [396, 182] width 304 height 12
click at [373, 368] on label "Tīkls, kas izvietots nelielā teritorijā" at bounding box center [494, 370] width 557 height 29
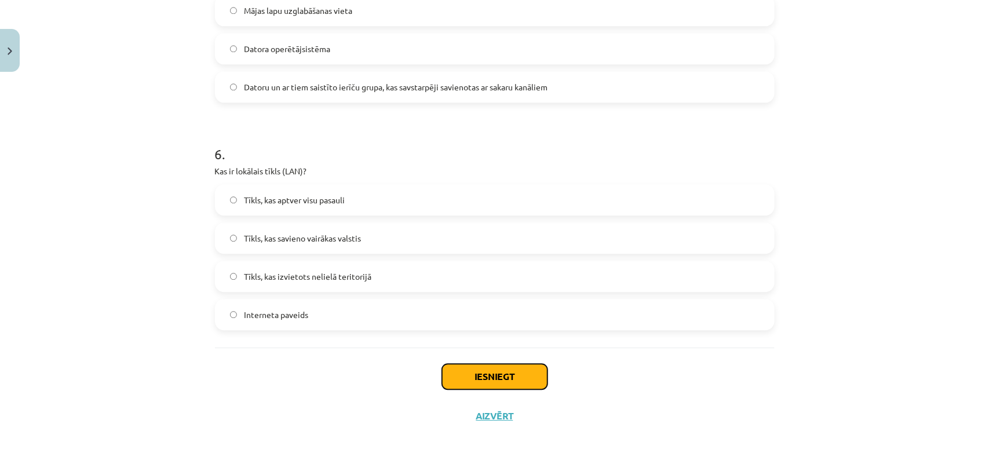
click at [519, 380] on button "Iesniegt" at bounding box center [494, 376] width 105 height 25
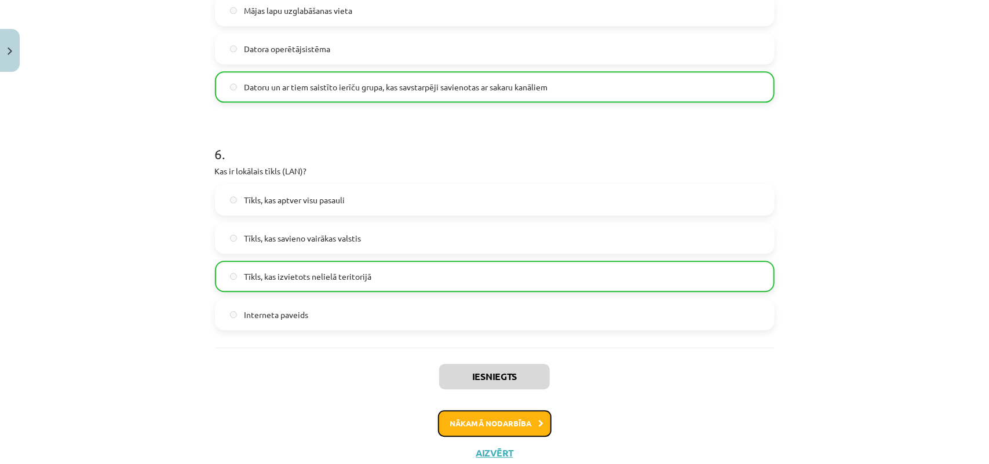
click at [515, 417] on button "Nākamā nodarbība" at bounding box center [495, 423] width 114 height 27
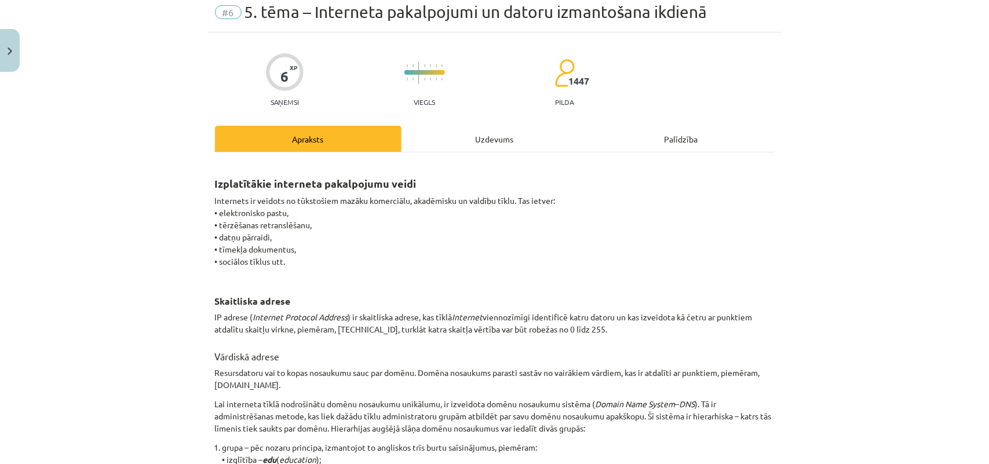
scroll to position [29, 0]
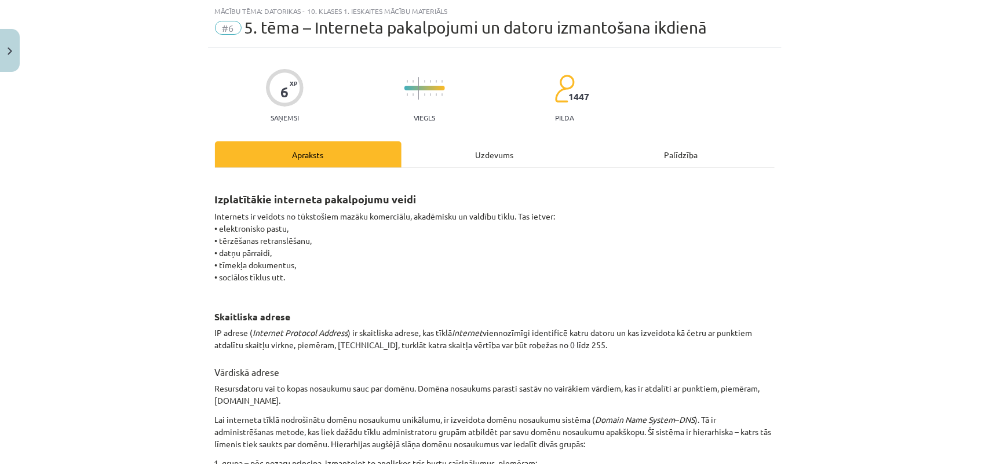
click at [721, 279] on p "Internets ir veidots no tūkstošiem mazāku komerciālu, akadēmisku un valdību tīk…" at bounding box center [495, 252] width 560 height 85
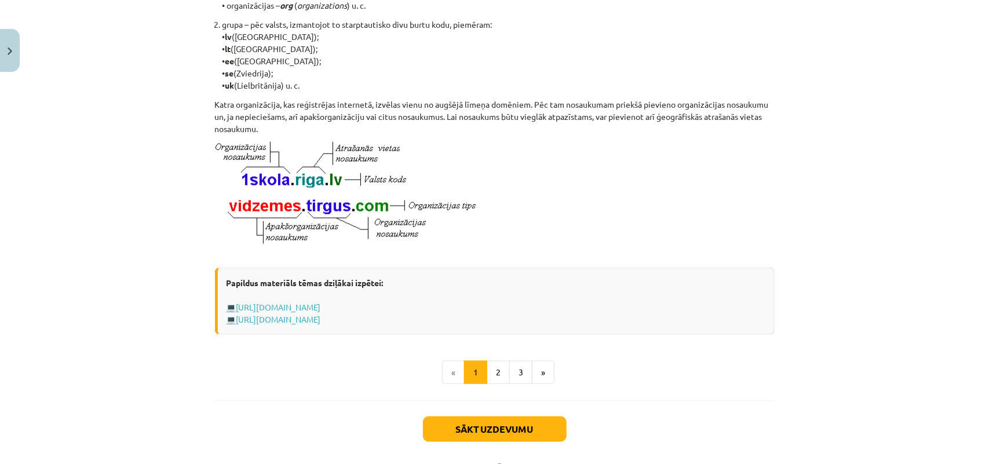
scroll to position [612, 0]
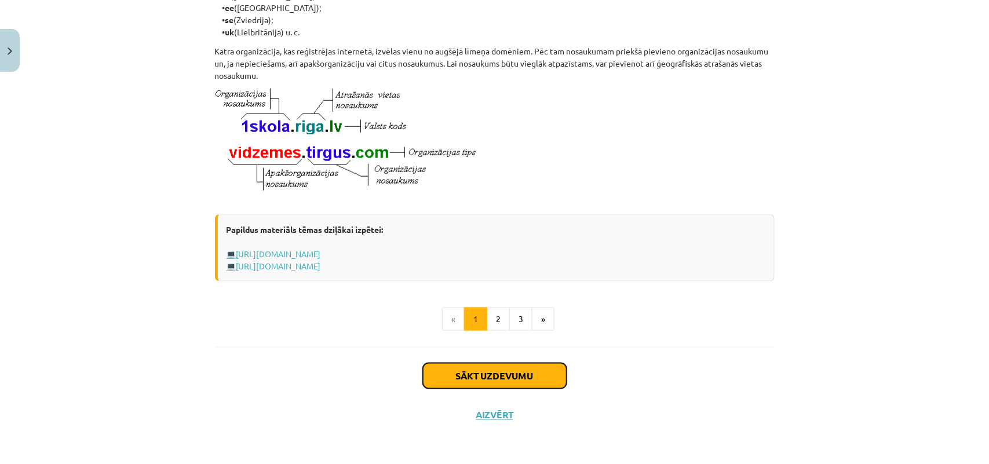
click at [538, 366] on button "Sākt uzdevumu" at bounding box center [495, 375] width 144 height 25
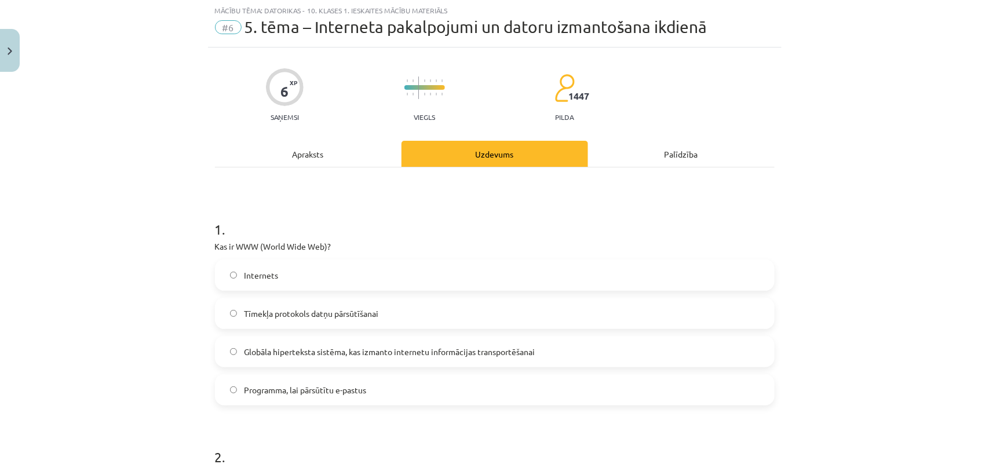
scroll to position [29, 0]
click at [386, 358] on span "Globāla hiperteksta sistēma, kas izmanto internetu informācijas transportēšanai" at bounding box center [389, 353] width 291 height 12
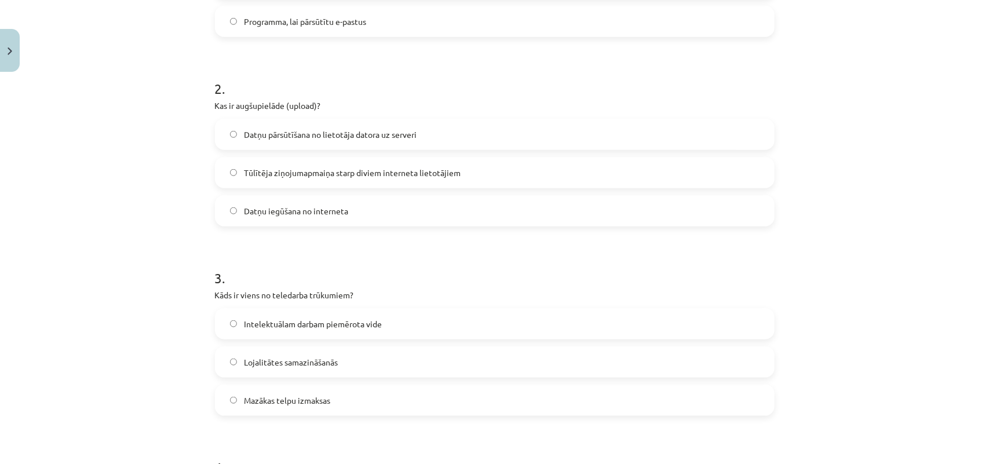
scroll to position [414, 0]
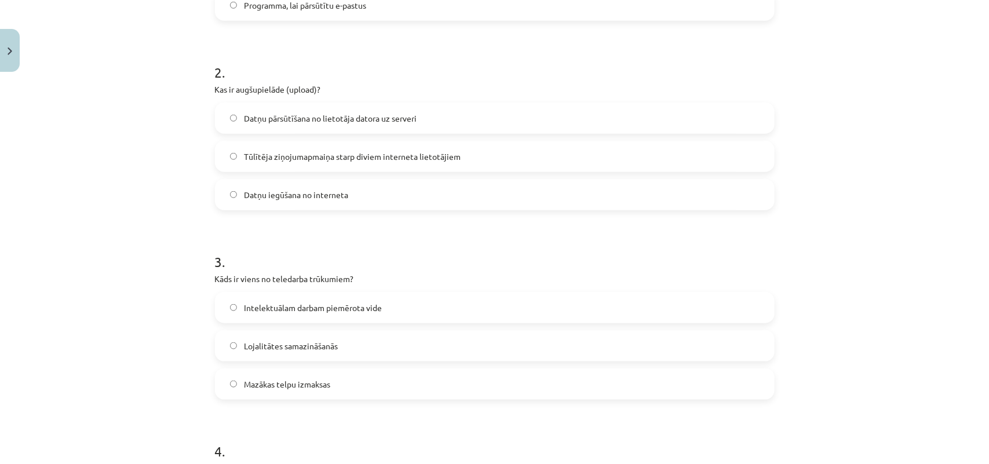
click at [326, 200] on span "Datņu iegūšana no interneta" at bounding box center [296, 195] width 104 height 12
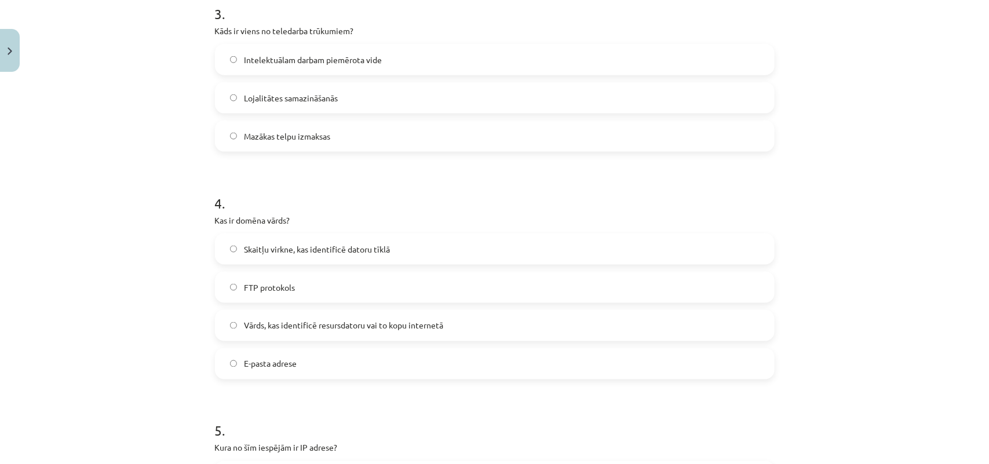
scroll to position [673, 0]
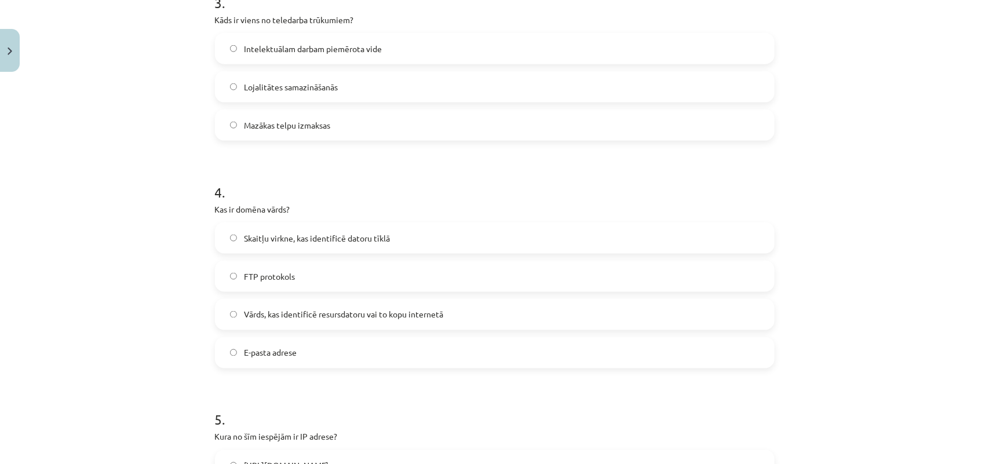
click at [412, 313] on span "Vārds, kas identificē resursdatoru vai to kopu internetā" at bounding box center [343, 315] width 199 height 12
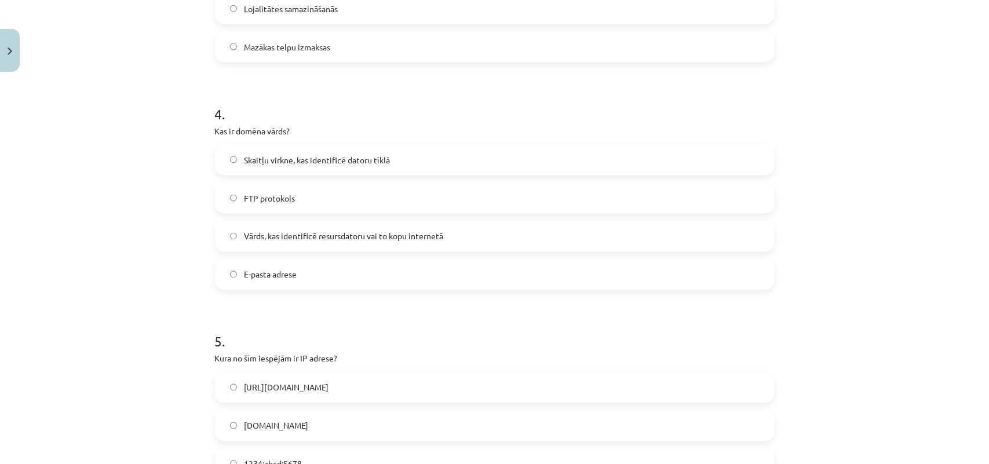
scroll to position [757, 0]
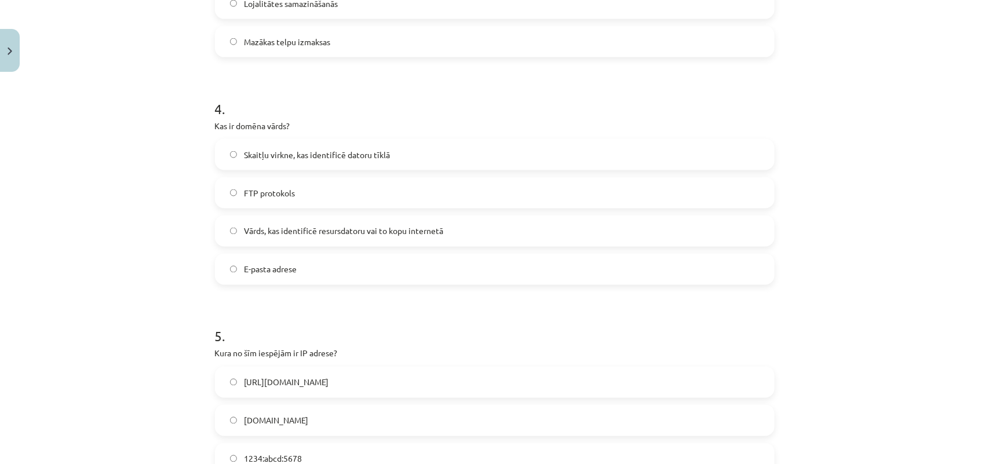
click at [978, 310] on div "Mācību tēma: Datorikas - 10. klases 1. ieskaites mācību materiāls #6 5. tēma – …" at bounding box center [494, 232] width 989 height 464
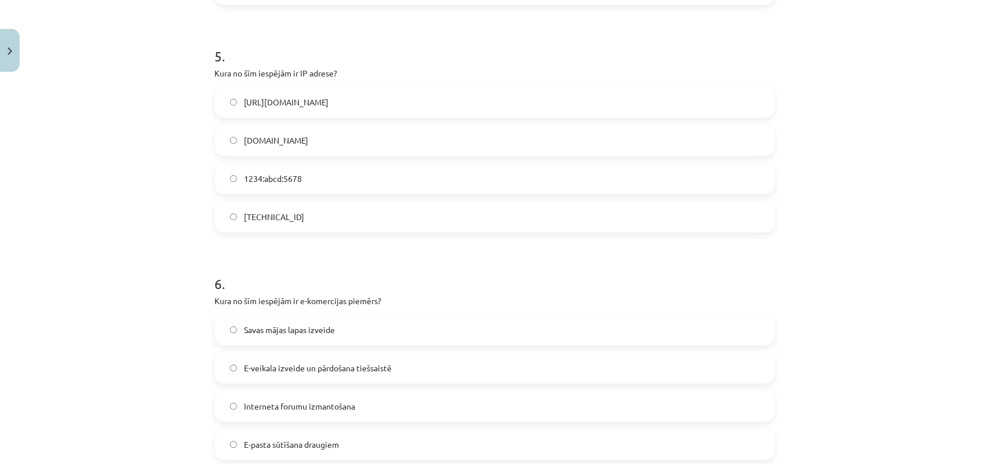
scroll to position [1064, 0]
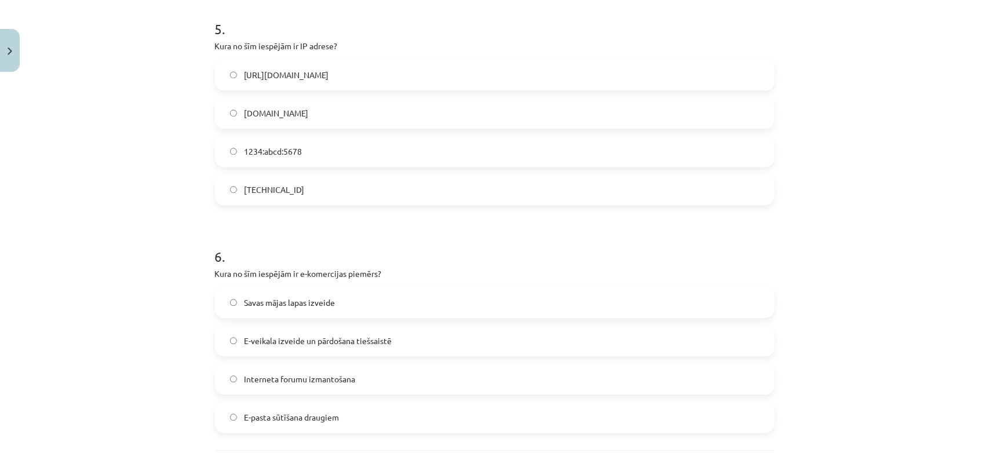
click at [269, 184] on span "192.100.81.101" at bounding box center [274, 190] width 60 height 12
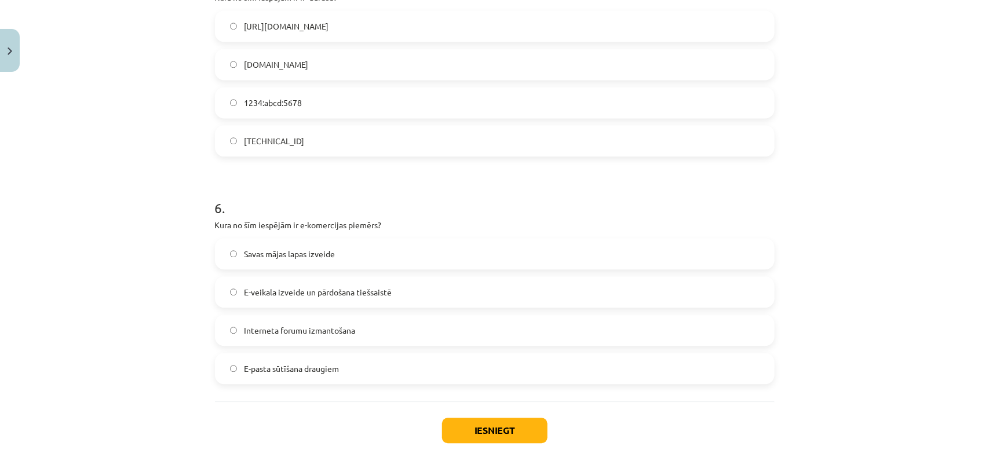
scroll to position [1168, 0]
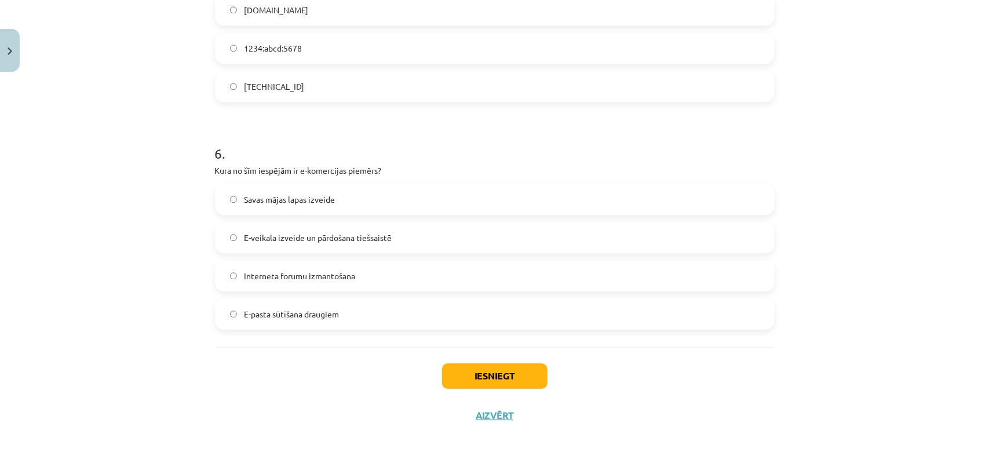
click at [345, 233] on span "E-veikala izveide un pārdošana tiešsaistē" at bounding box center [318, 238] width 148 height 12
click at [516, 377] on button "Iesniegt" at bounding box center [494, 375] width 105 height 25
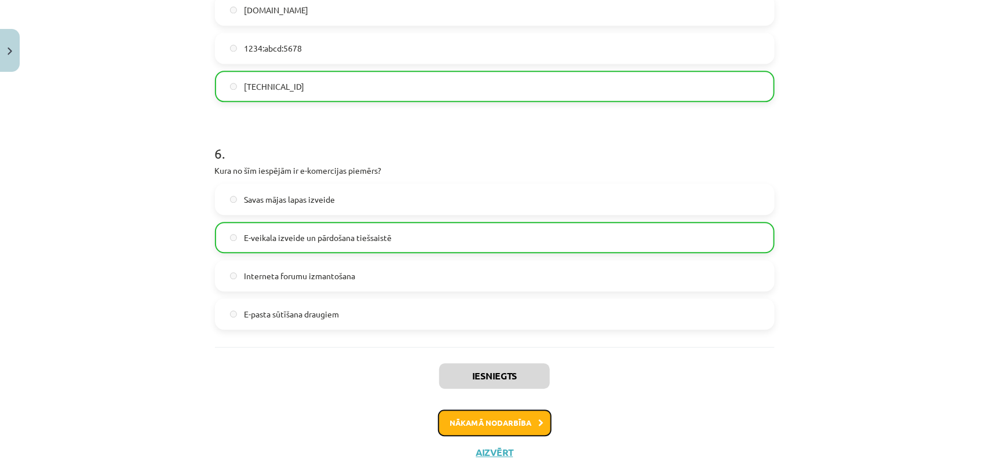
click at [511, 424] on button "Nākamā nodarbība" at bounding box center [495, 423] width 114 height 27
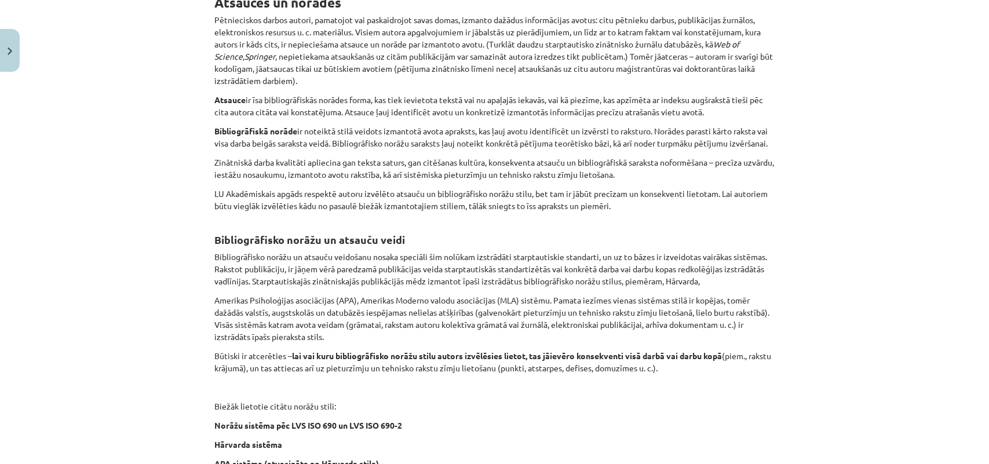
scroll to position [424, 0]
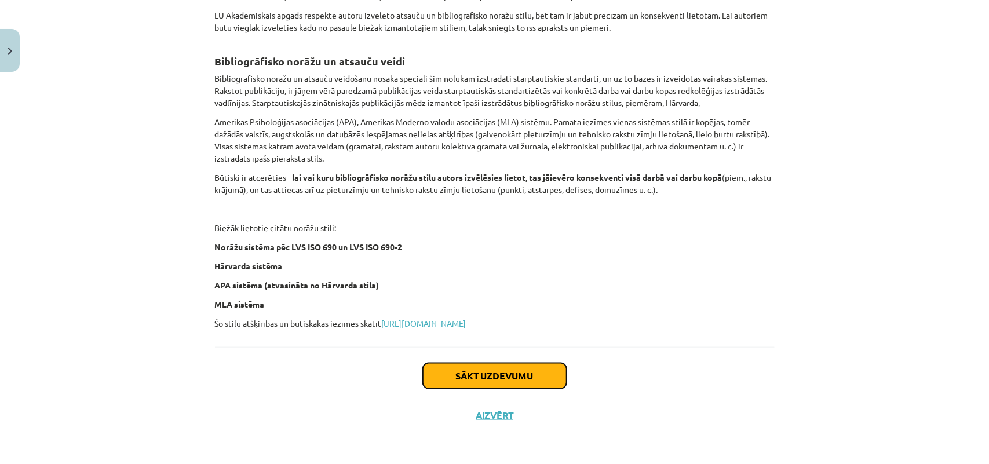
click at [484, 377] on button "Sākt uzdevumu" at bounding box center [495, 375] width 144 height 25
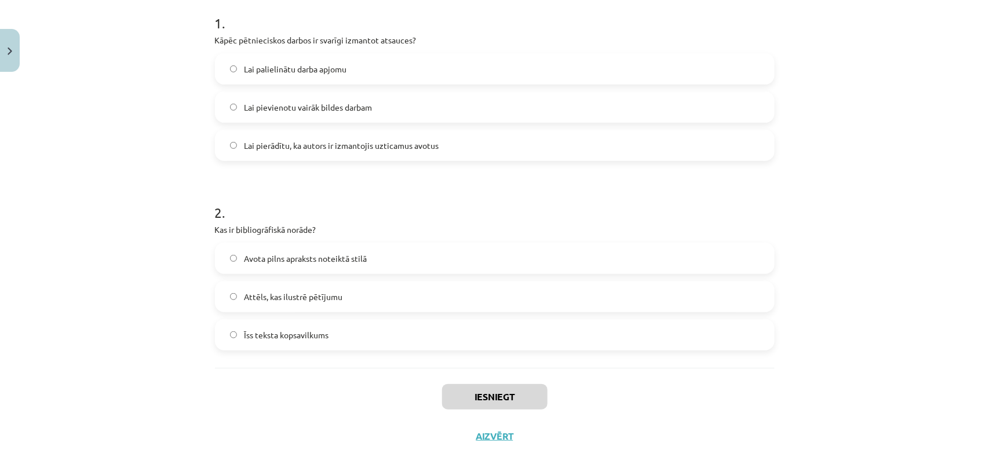
scroll to position [241, 0]
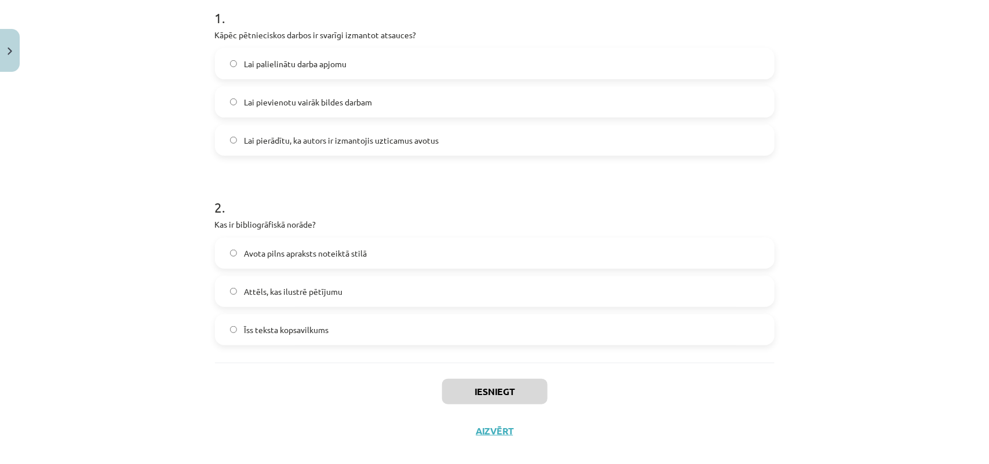
click at [464, 143] on label "Lai pierādītu, ka autors ir izmantojis uzticamus avotus" at bounding box center [494, 140] width 557 height 29
click at [361, 288] on label "Attēls, kas ilustrē pētījumu" at bounding box center [494, 291] width 557 height 29
click at [505, 388] on button "Iesniegt" at bounding box center [494, 391] width 105 height 25
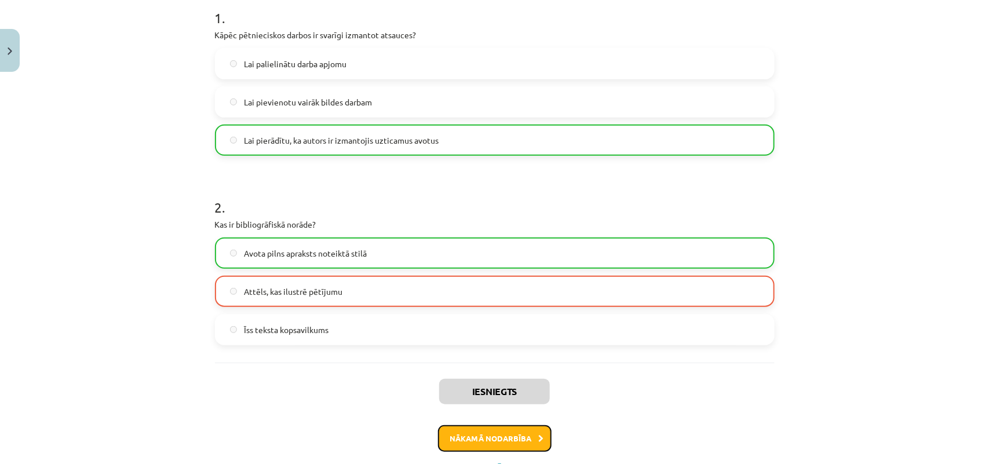
click at [501, 444] on button "Nākamā nodarbība" at bounding box center [495, 438] width 114 height 27
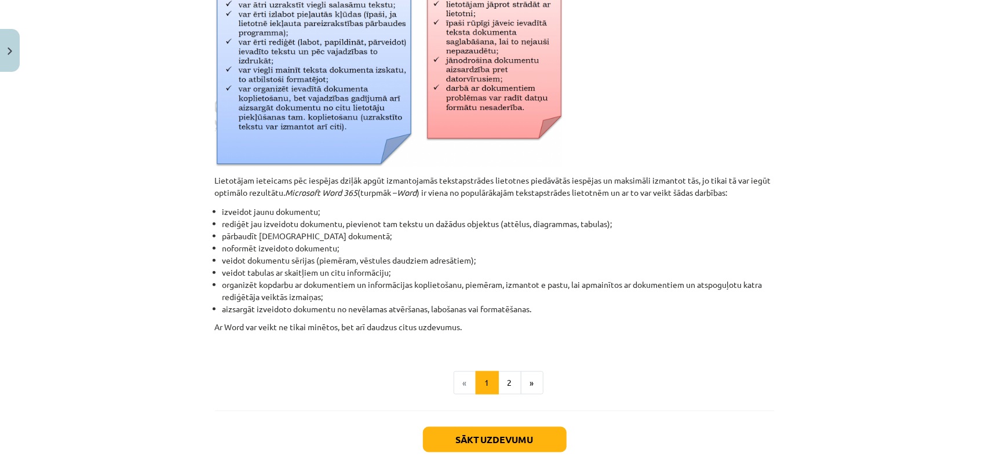
scroll to position [500, 0]
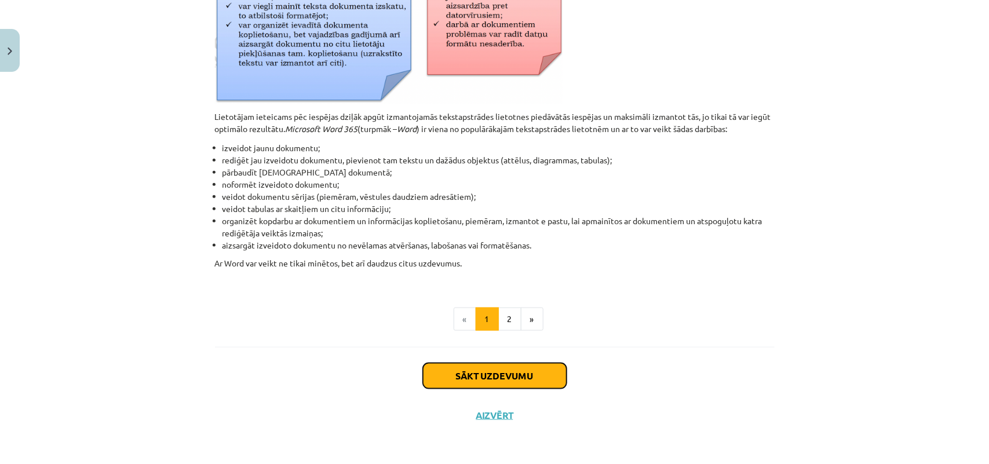
click at [554, 371] on button "Sākt uzdevumu" at bounding box center [495, 375] width 144 height 25
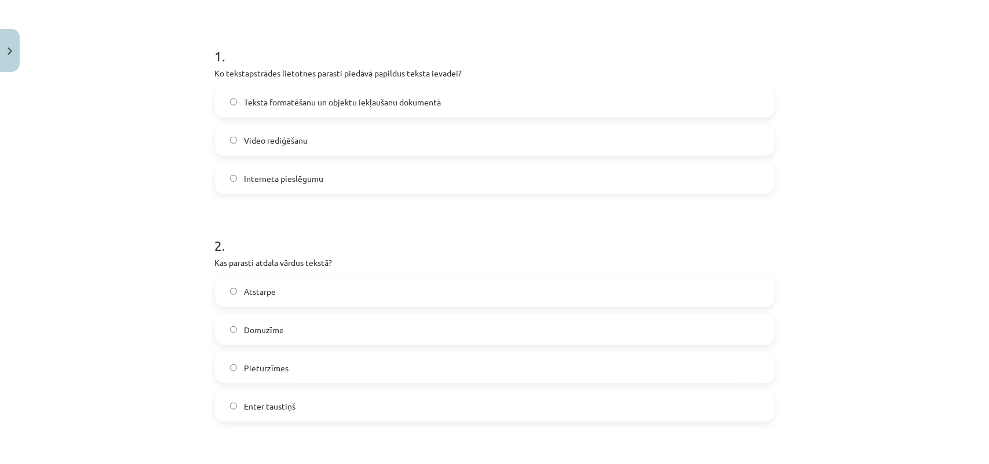
scroll to position [195, 0]
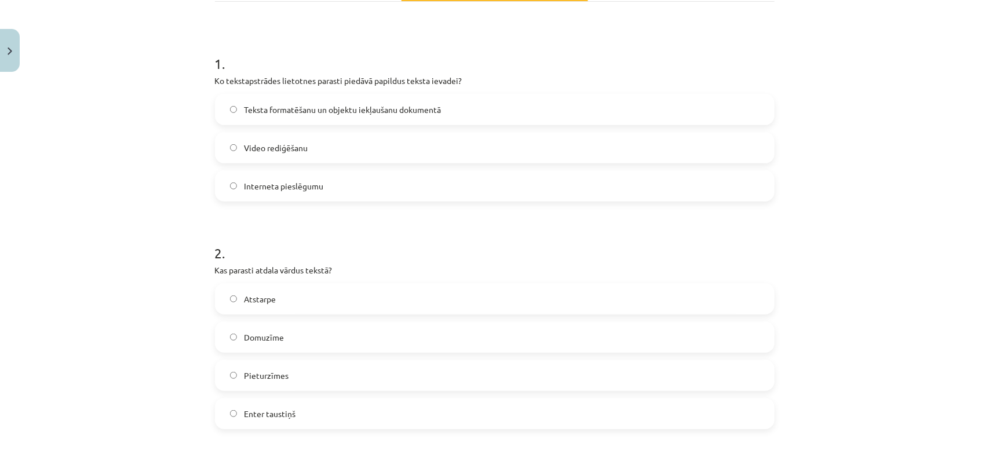
click at [360, 150] on label "Video rediģēšanu" at bounding box center [494, 147] width 557 height 29
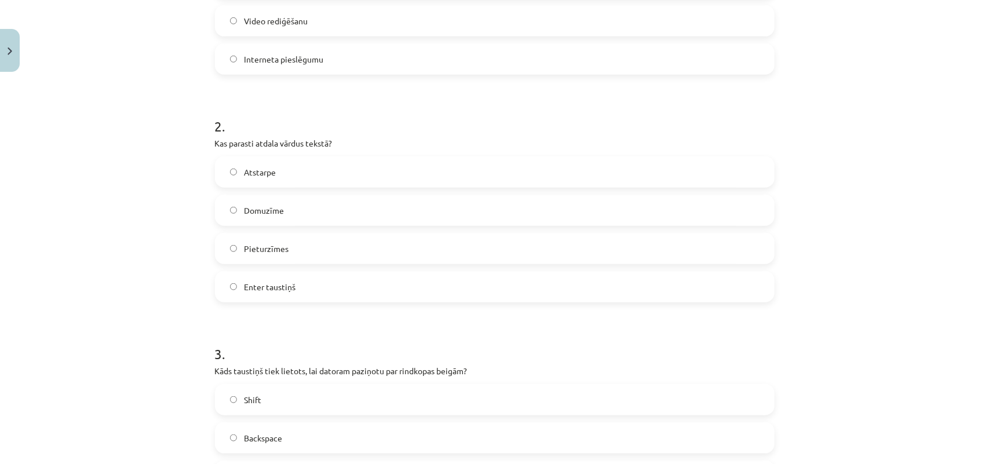
scroll to position [331, 0]
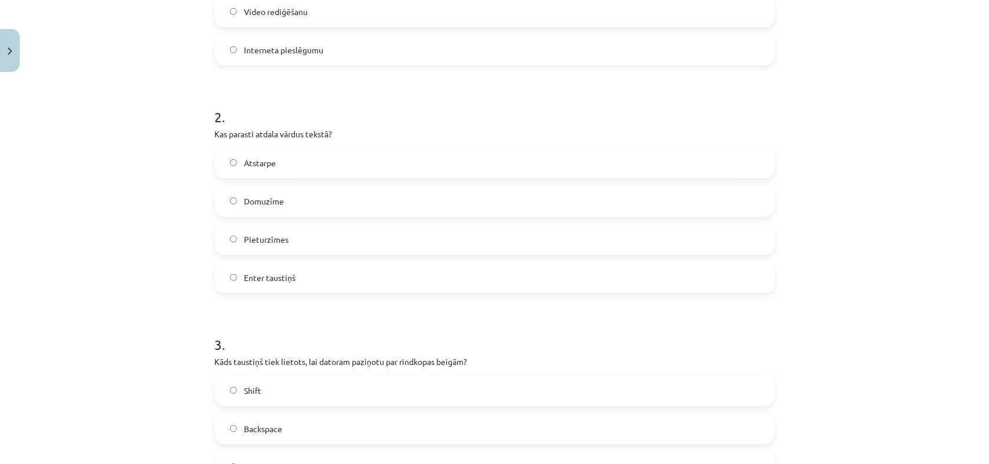
click at [363, 151] on label "Atstarpe" at bounding box center [494, 162] width 557 height 29
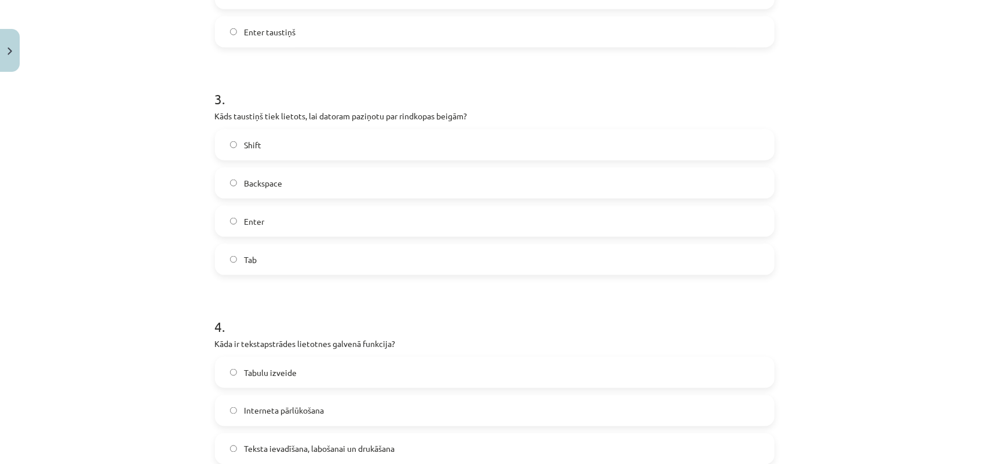
scroll to position [656, 0]
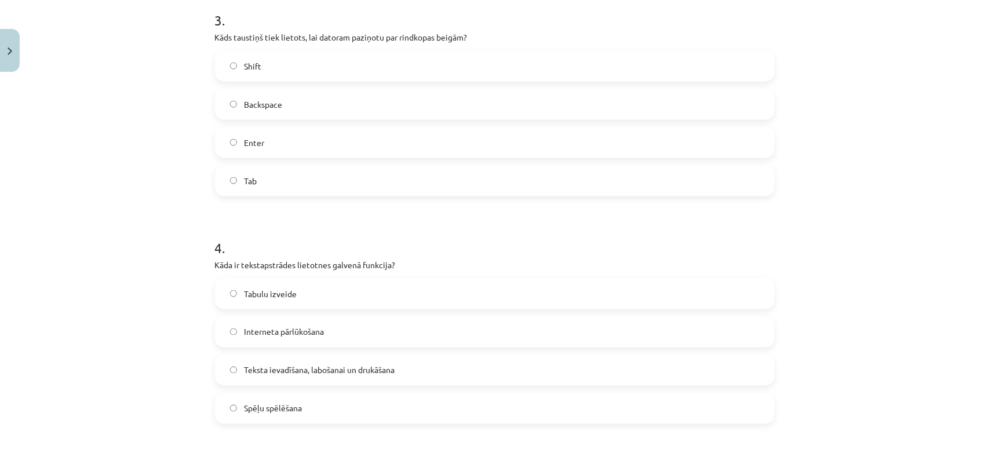
click at [279, 96] on label "Backspace" at bounding box center [494, 104] width 557 height 29
click at [323, 140] on label "Enter" at bounding box center [494, 142] width 557 height 29
click at [313, 369] on span "Teksta ievadīšana, labošanai un drukāšana" at bounding box center [319, 370] width 151 height 12
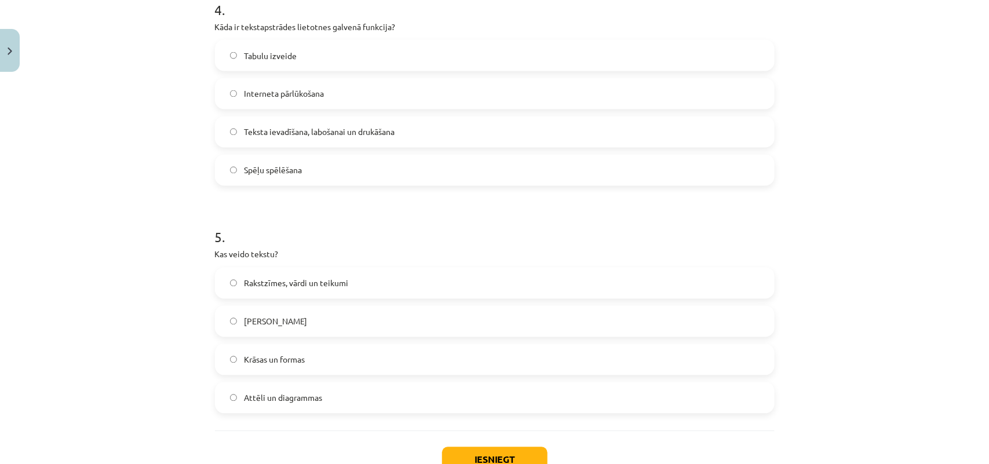
scroll to position [923, 0]
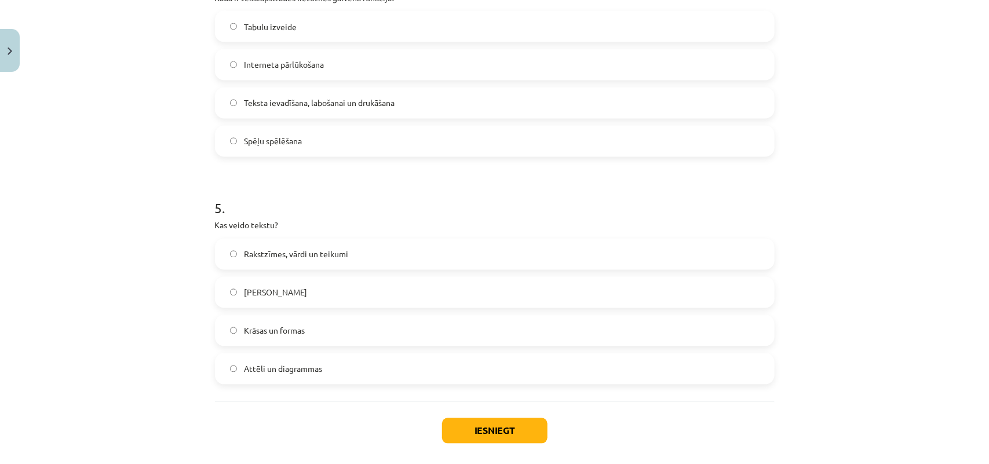
click at [365, 256] on label "Rakstzīmes, vārdi un teikumi" at bounding box center [494, 254] width 557 height 29
click at [498, 424] on button "Iesniegt" at bounding box center [494, 430] width 105 height 25
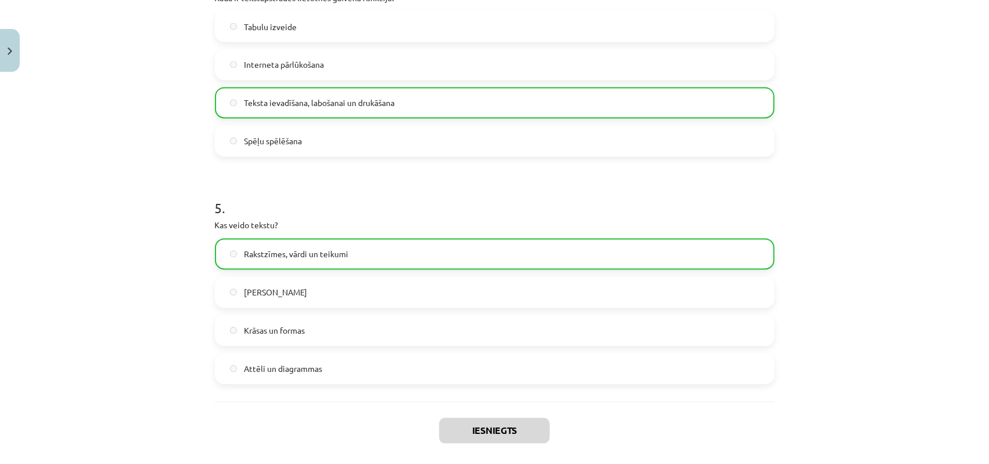
scroll to position [1015, 0]
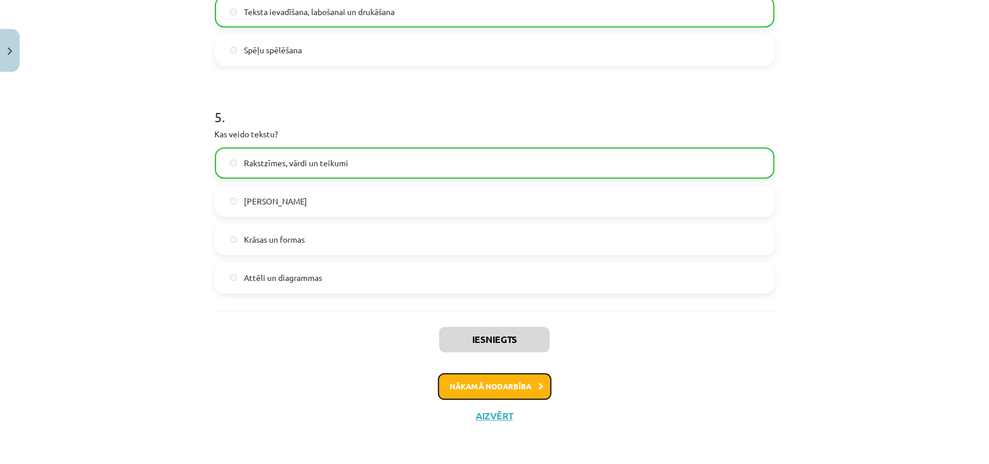
click at [529, 380] on button "Nākamā nodarbība" at bounding box center [495, 386] width 114 height 27
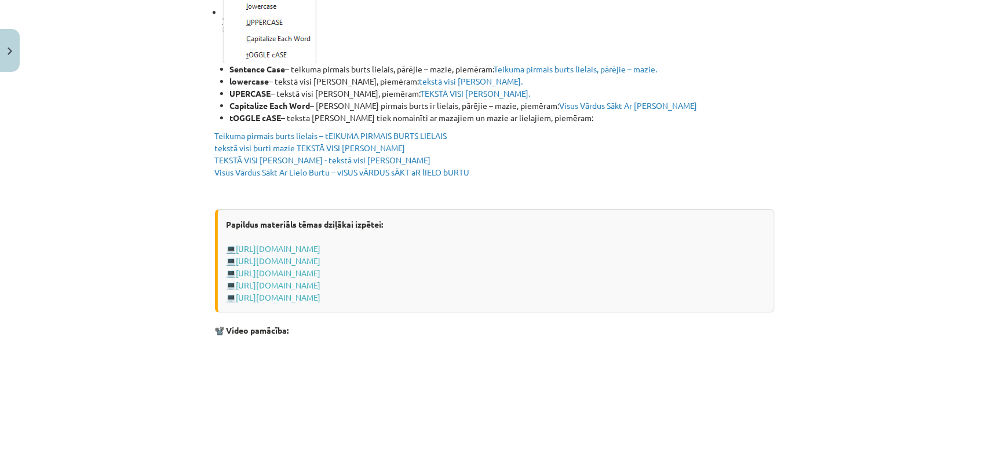
scroll to position [2281, 0]
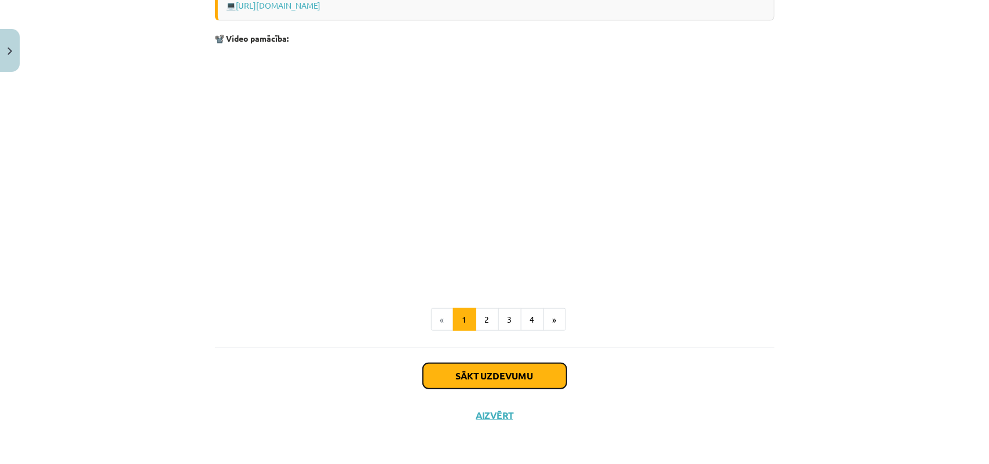
click at [485, 371] on button "Sākt uzdevumu" at bounding box center [495, 375] width 144 height 25
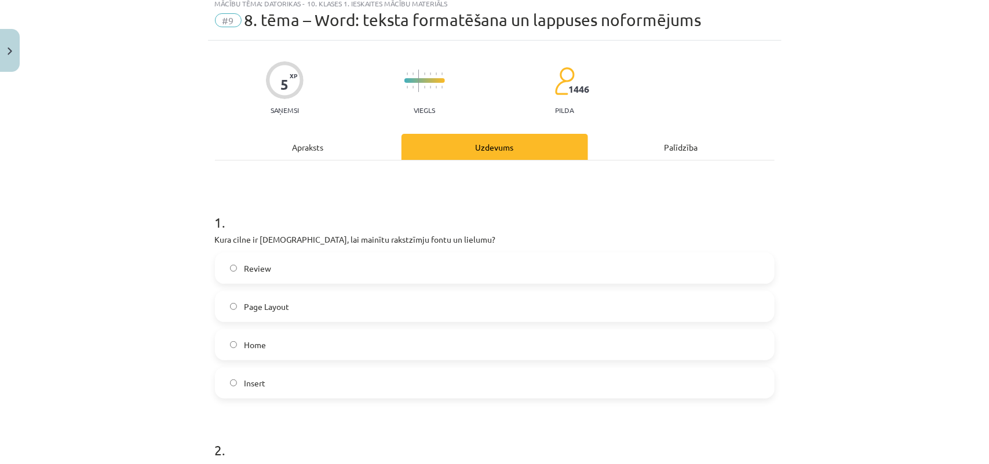
scroll to position [29, 0]
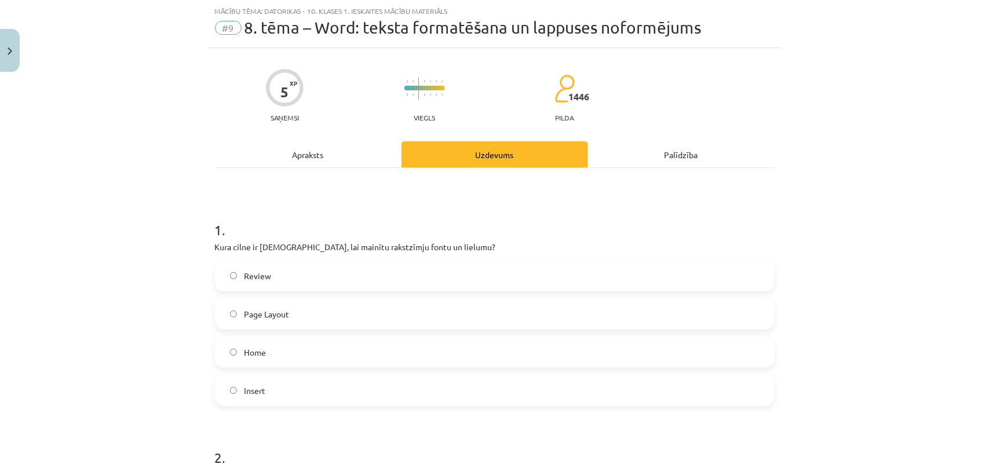
click at [457, 315] on label "Page Layout" at bounding box center [494, 314] width 557 height 29
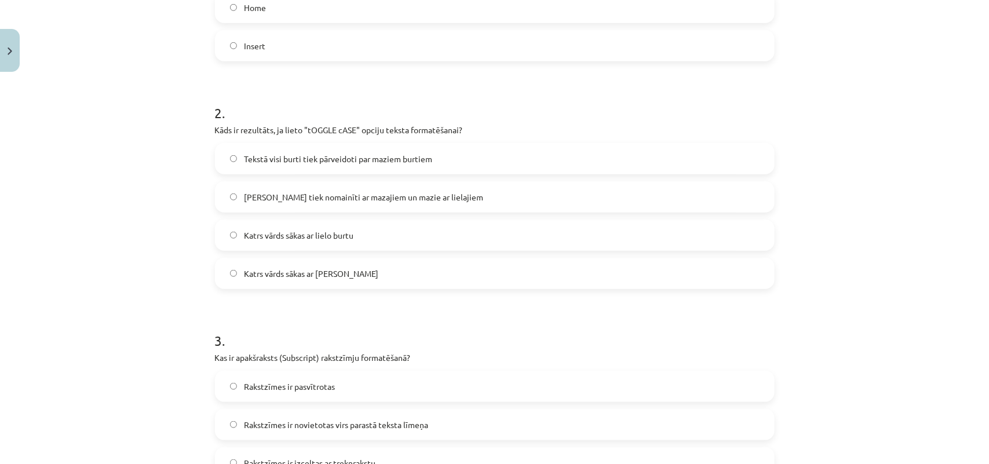
scroll to position [406, 0]
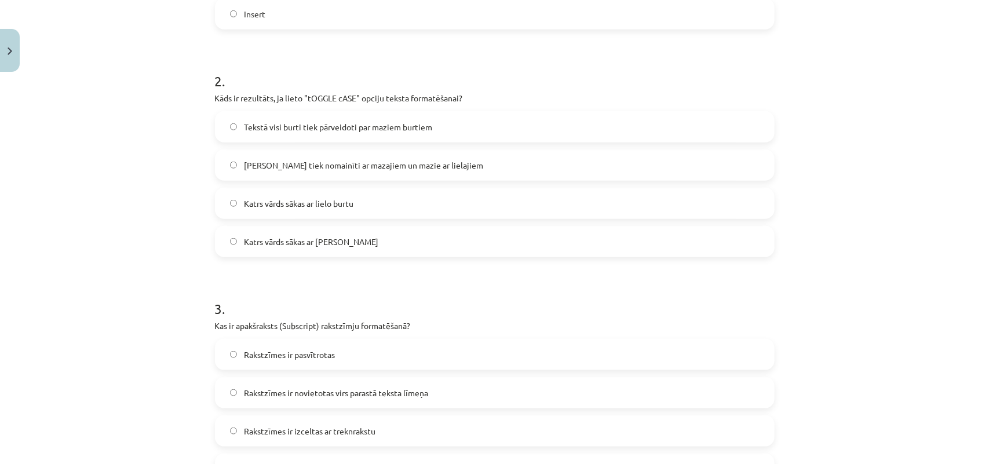
click at [470, 168] on label "Lielie burti tiek nomainīti ar mazajiem un mazie ar lielajiem" at bounding box center [494, 165] width 557 height 29
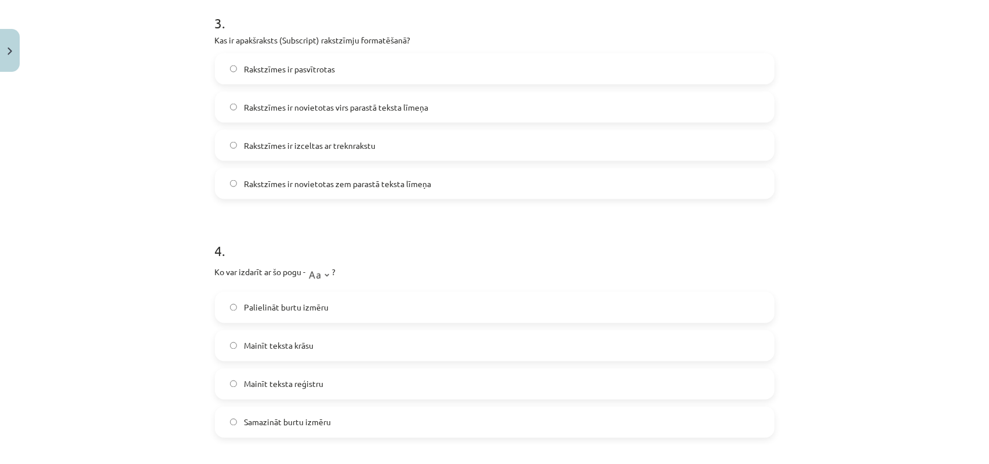
scroll to position [676, 0]
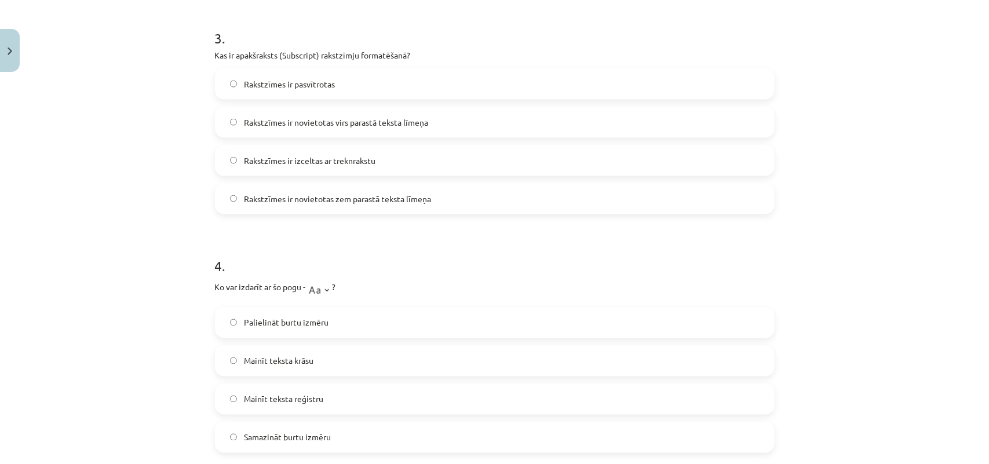
click at [371, 112] on label "Rakstzīmes ir novietotas virs parastā teksta līmeņa" at bounding box center [494, 122] width 557 height 29
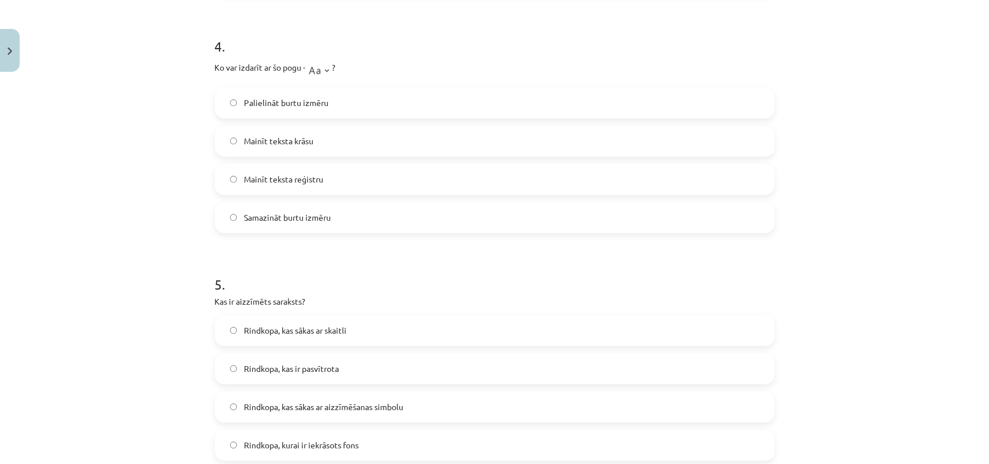
scroll to position [888, 0]
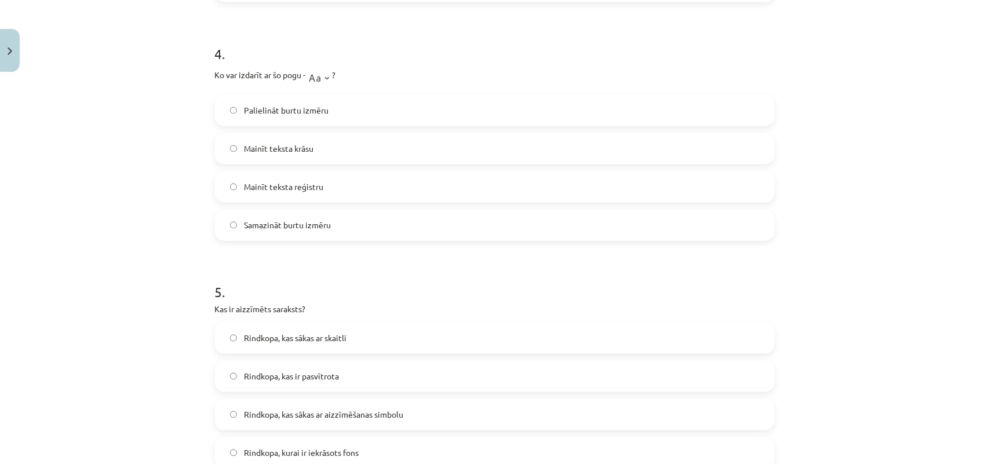
click at [286, 151] on span "Mainīt teksta krāsu" at bounding box center [279, 149] width 70 height 12
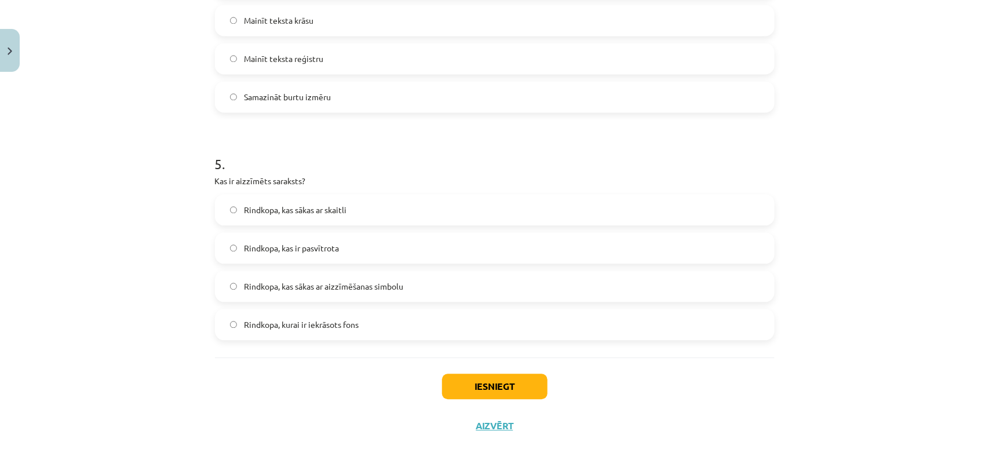
scroll to position [1027, 0]
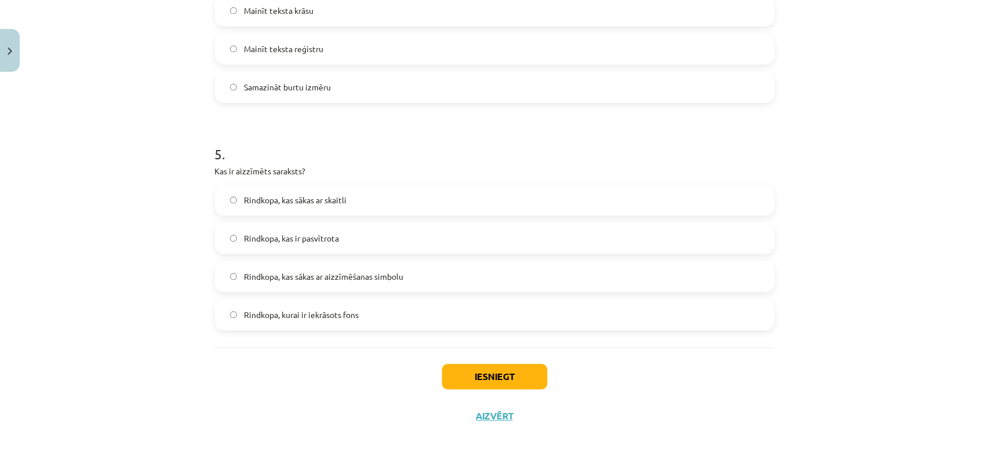
click at [355, 274] on span "Rindkopa, kas sākas ar aizzīmēšanas simbolu" at bounding box center [323, 277] width 159 height 12
click at [520, 375] on button "Iesniegt" at bounding box center [494, 376] width 105 height 25
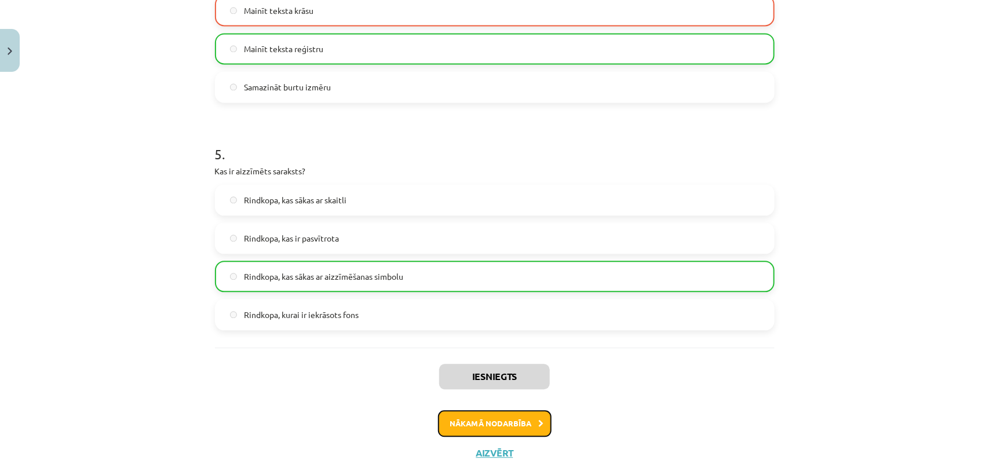
click at [502, 422] on button "Nākamā nodarbība" at bounding box center [495, 423] width 114 height 27
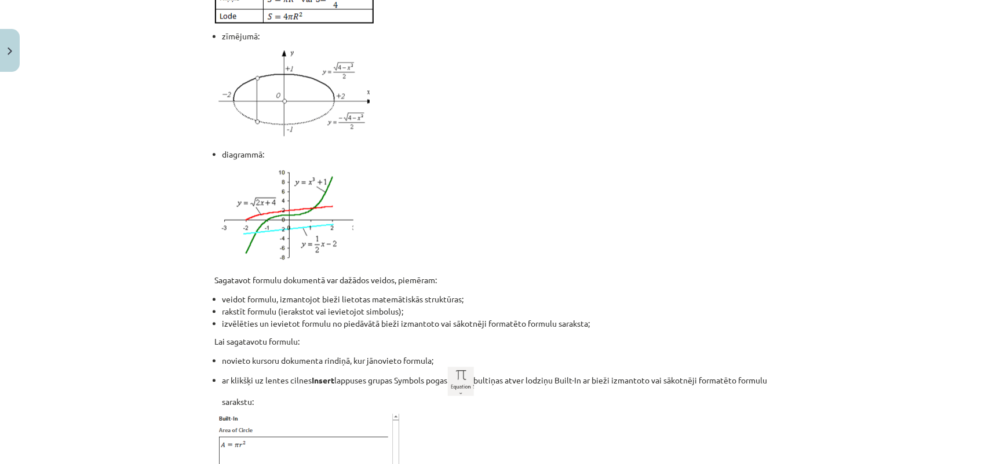
scroll to position [2401, 0]
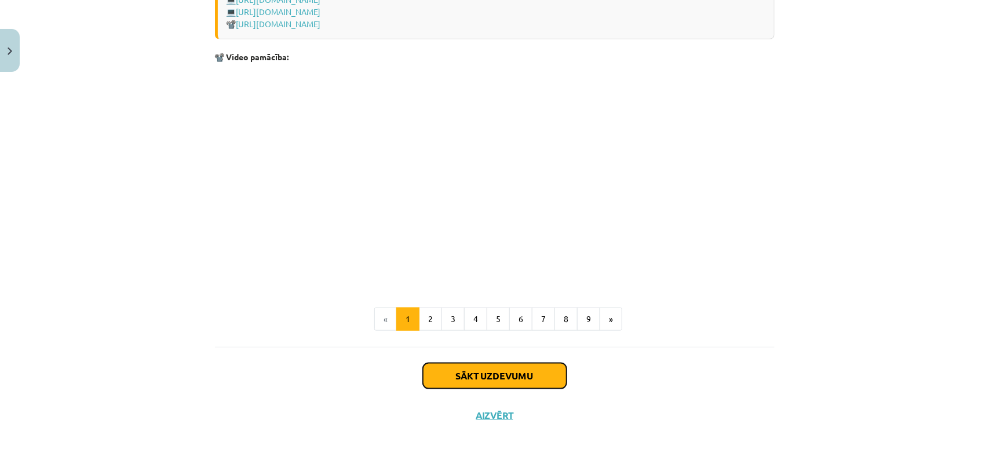
click at [528, 381] on button "Sākt uzdevumu" at bounding box center [495, 375] width 144 height 25
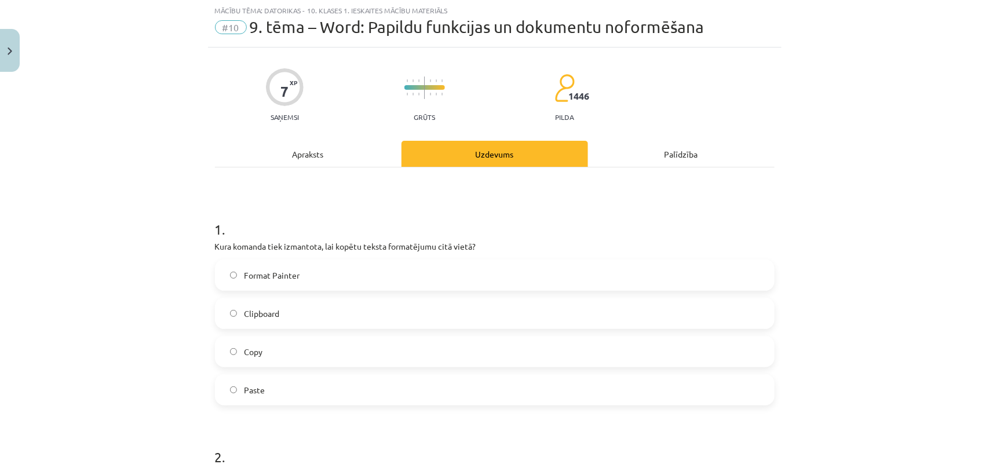
scroll to position [29, 0]
click at [288, 344] on label "Copy" at bounding box center [494, 352] width 557 height 29
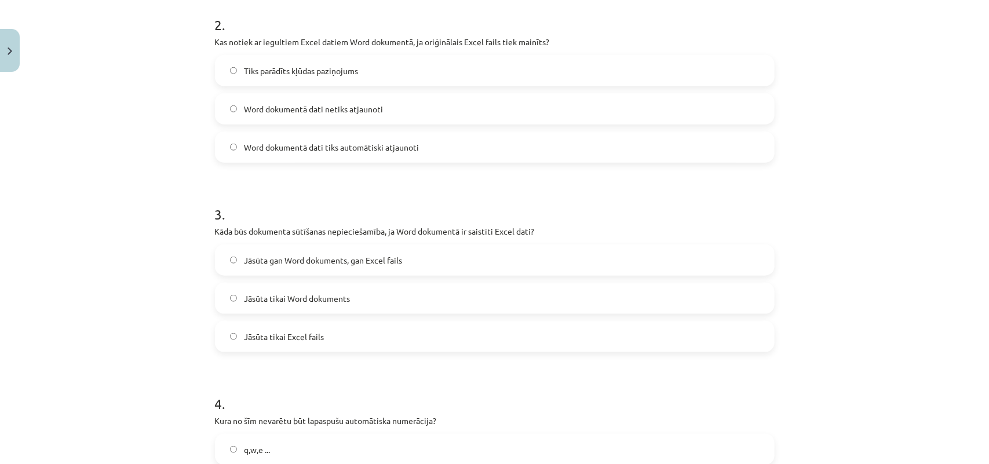
scroll to position [465, 0]
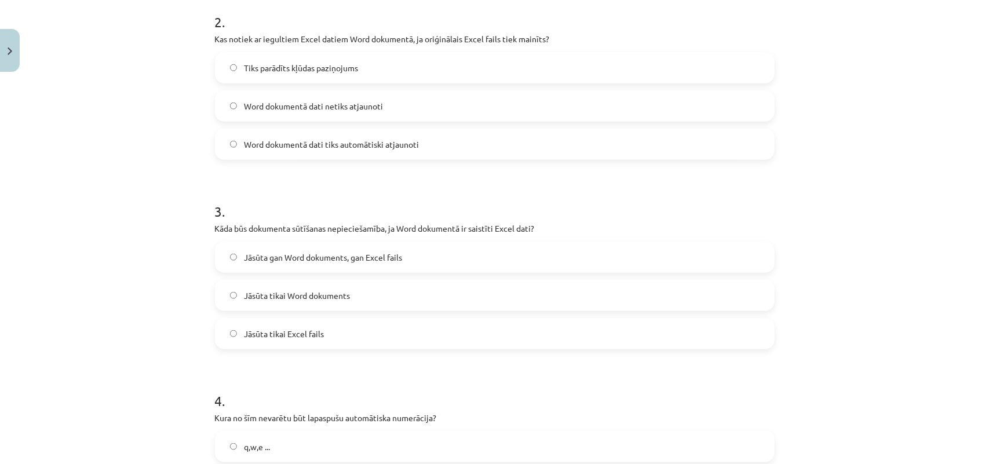
click at [430, 99] on label "Word dokumentā dati netiks atjaunoti" at bounding box center [494, 106] width 557 height 29
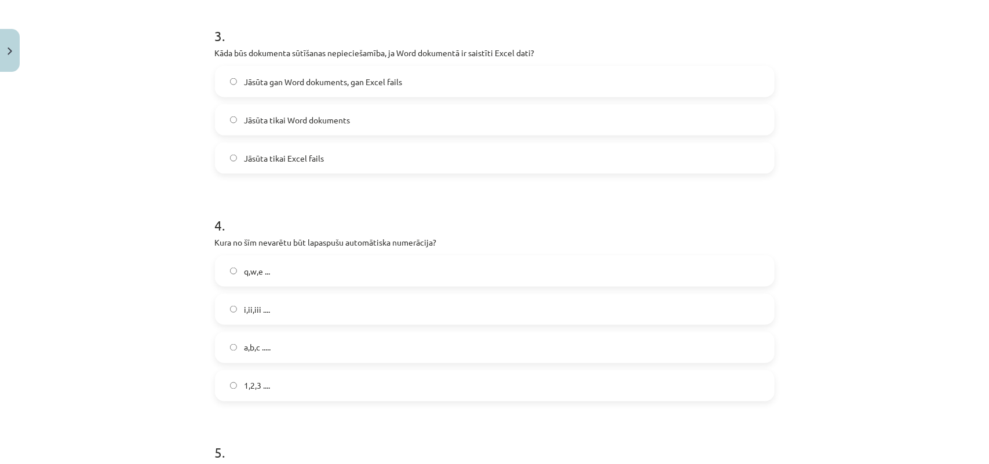
scroll to position [643, 0]
click at [421, 79] on label "Jāsūta gan Word dokuments, gan Excel fails" at bounding box center [494, 78] width 557 height 29
click at [288, 375] on label "1,2,3 ...." at bounding box center [494, 383] width 557 height 29
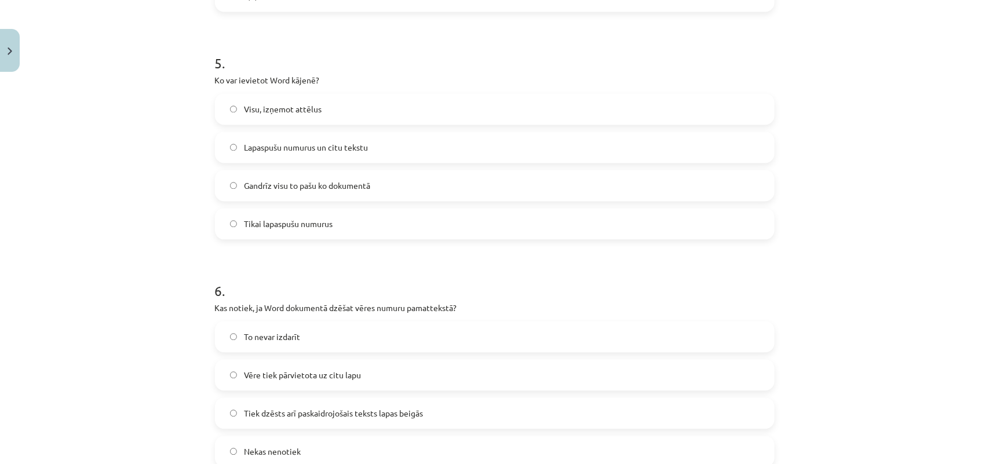
scroll to position [1055, 0]
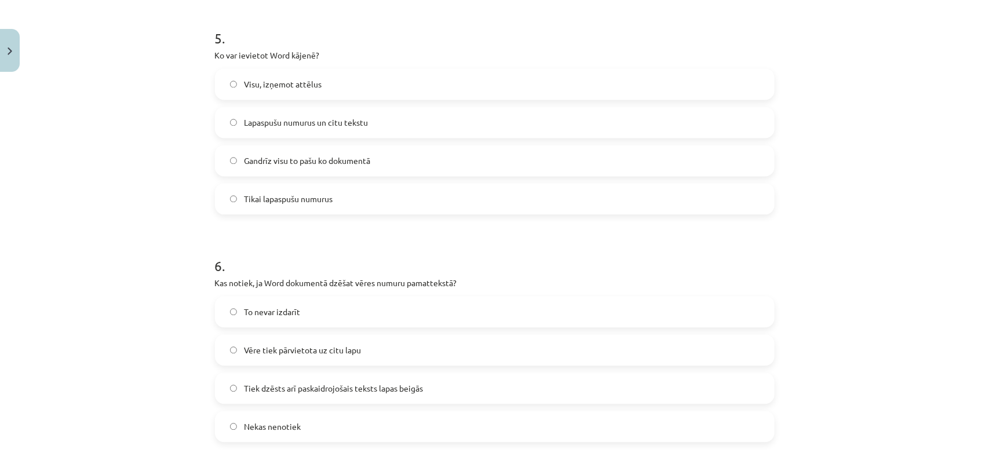
click at [381, 125] on label "Lapaspušu numurus un citu tekstu" at bounding box center [494, 122] width 557 height 29
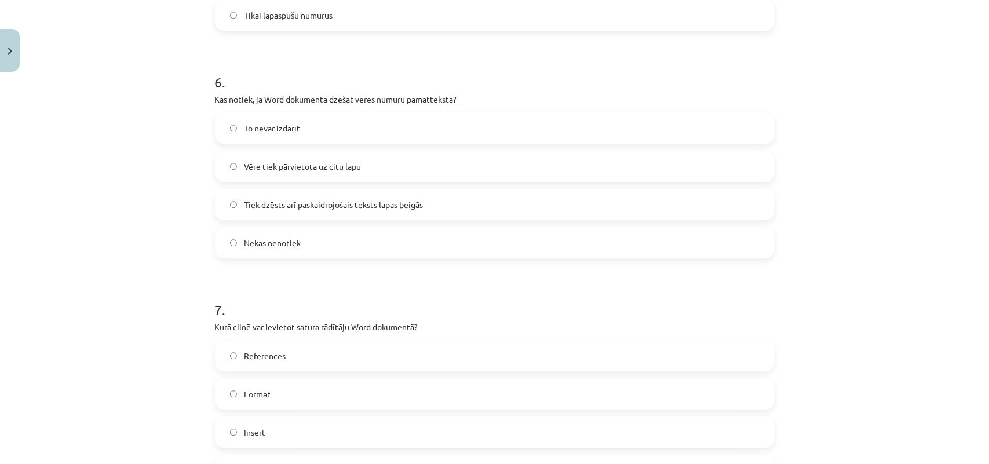
scroll to position [1243, 0]
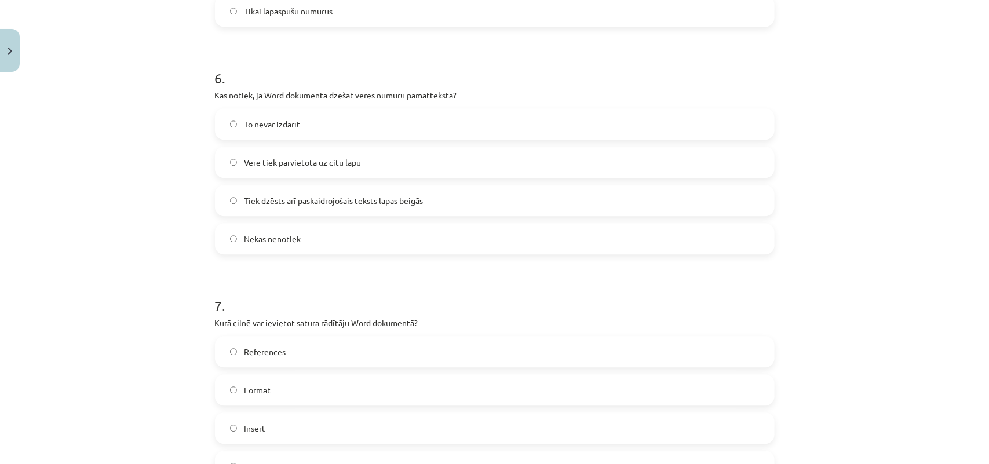
click at [394, 162] on label "Vēre tiek pārvietota uz citu lapu" at bounding box center [494, 162] width 557 height 29
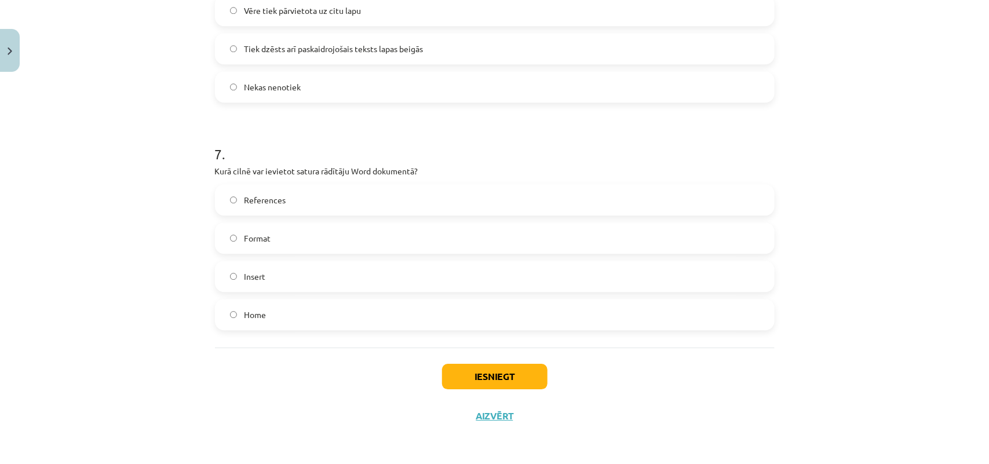
click at [311, 235] on label "Format" at bounding box center [494, 238] width 557 height 29
click at [494, 375] on button "Iesniegt" at bounding box center [494, 376] width 105 height 25
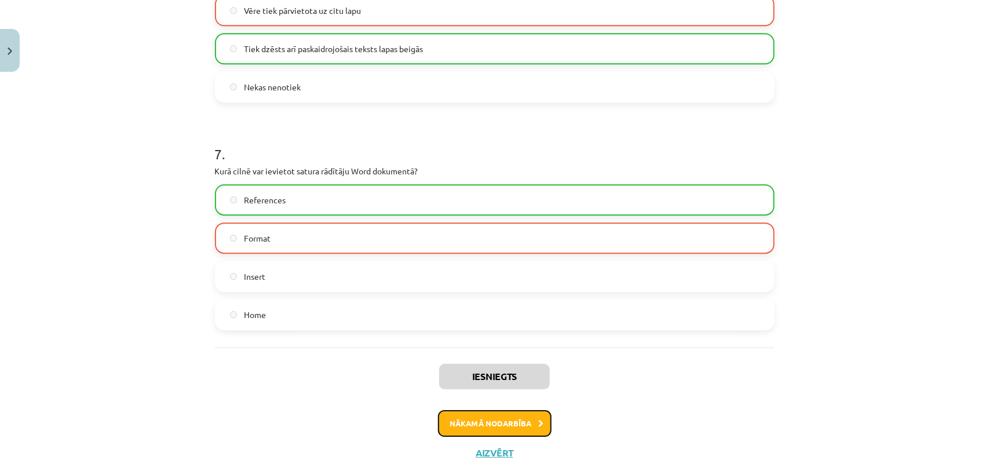
click at [490, 416] on button "Nākamā nodarbība" at bounding box center [495, 423] width 114 height 27
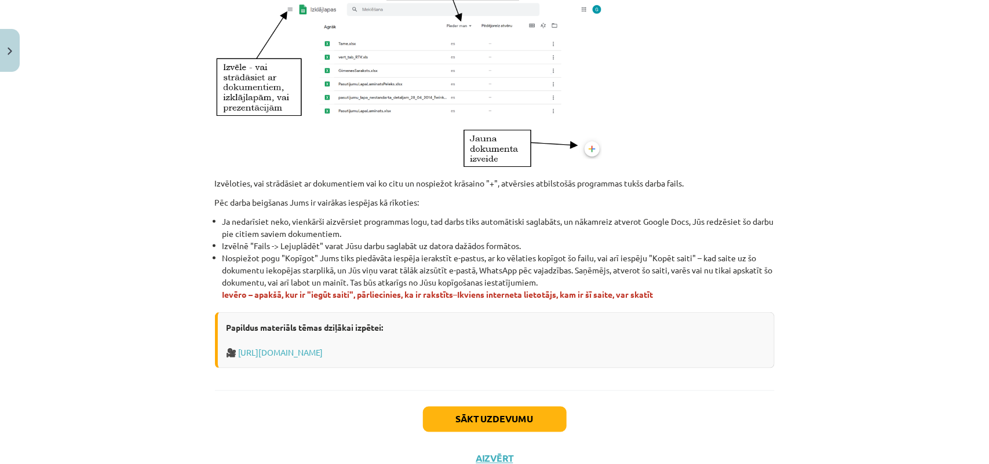
scroll to position [655, 0]
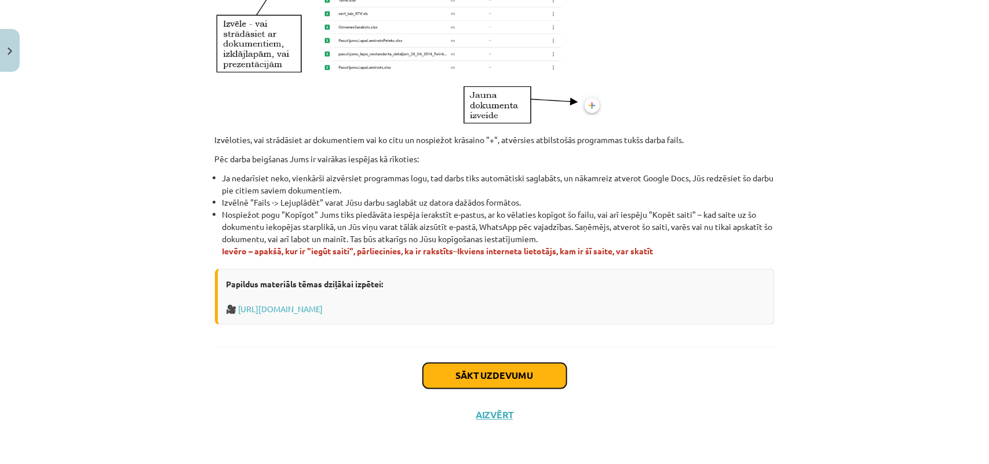
click at [493, 365] on button "Sākt uzdevumu" at bounding box center [495, 375] width 144 height 25
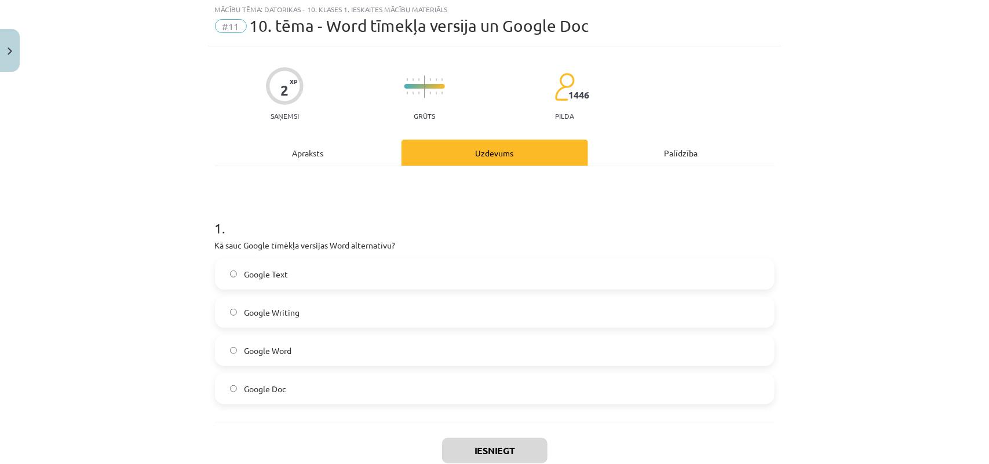
scroll to position [29, 0]
